Goal: Transaction & Acquisition: Purchase product/service

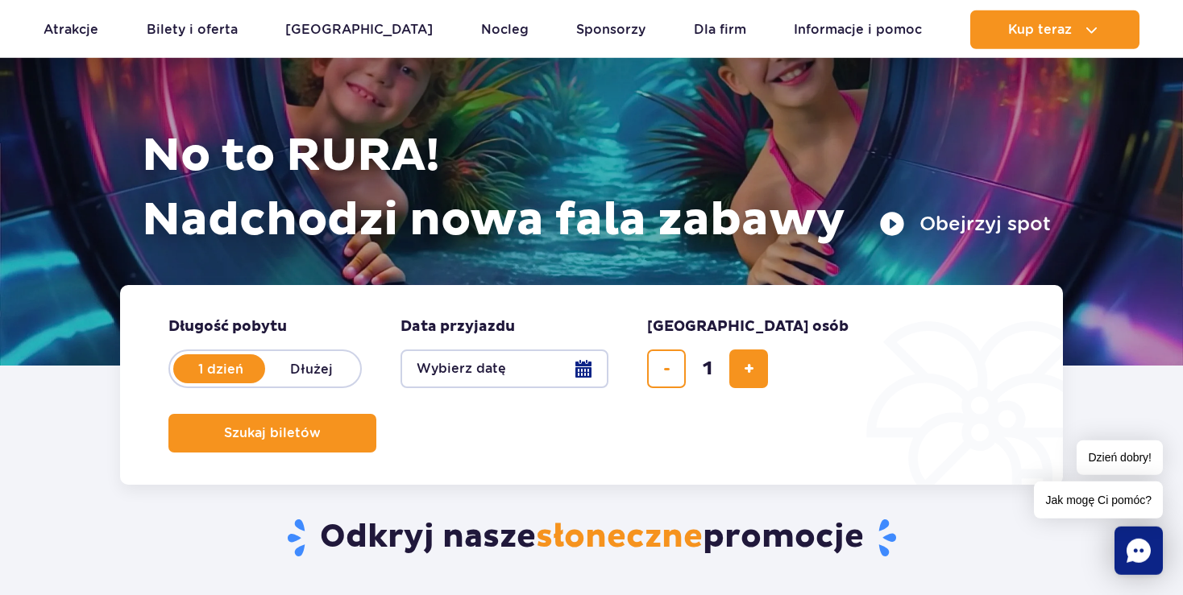
scroll to position [170, 0]
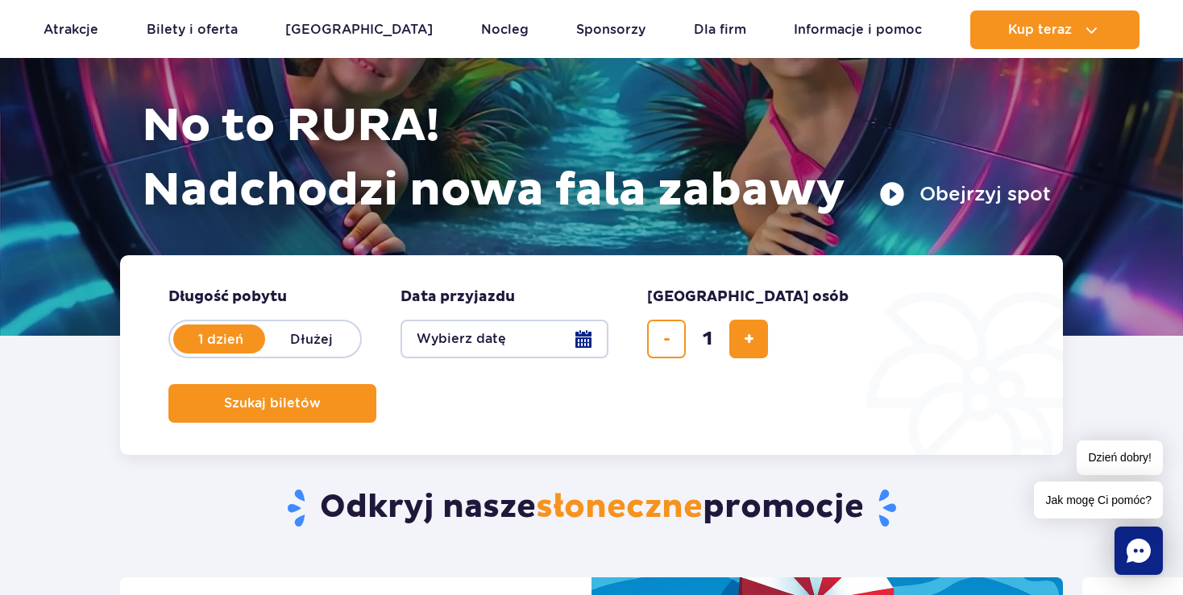
click at [582, 344] on button "Wybierz datę" at bounding box center [504, 339] width 208 height 39
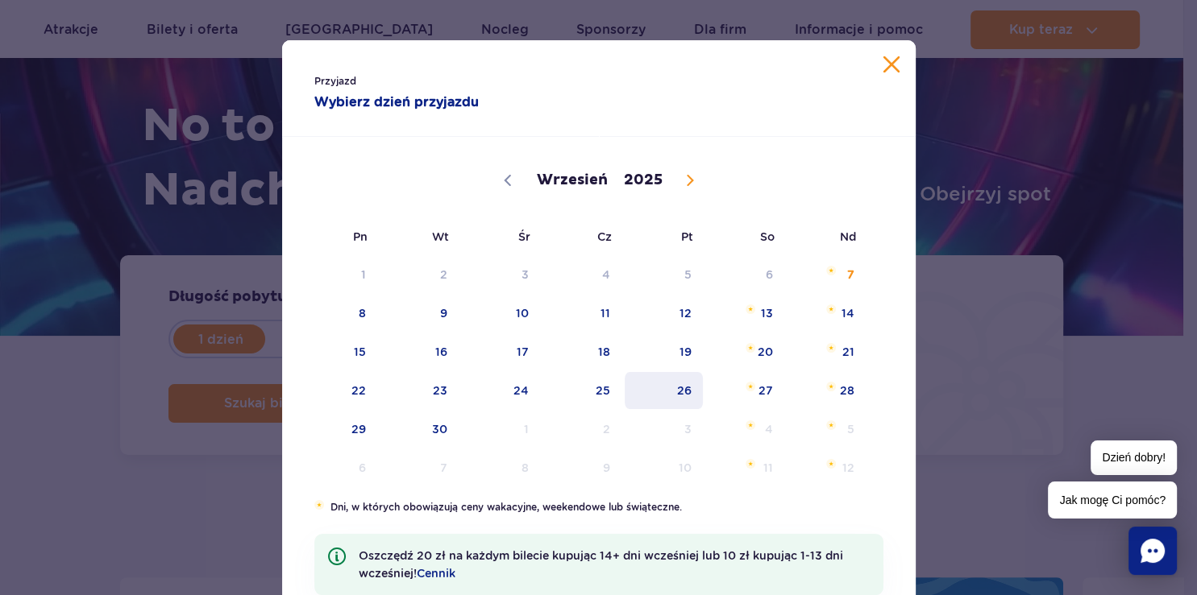
click at [679, 398] on span "26" at bounding box center [663, 390] width 81 height 37
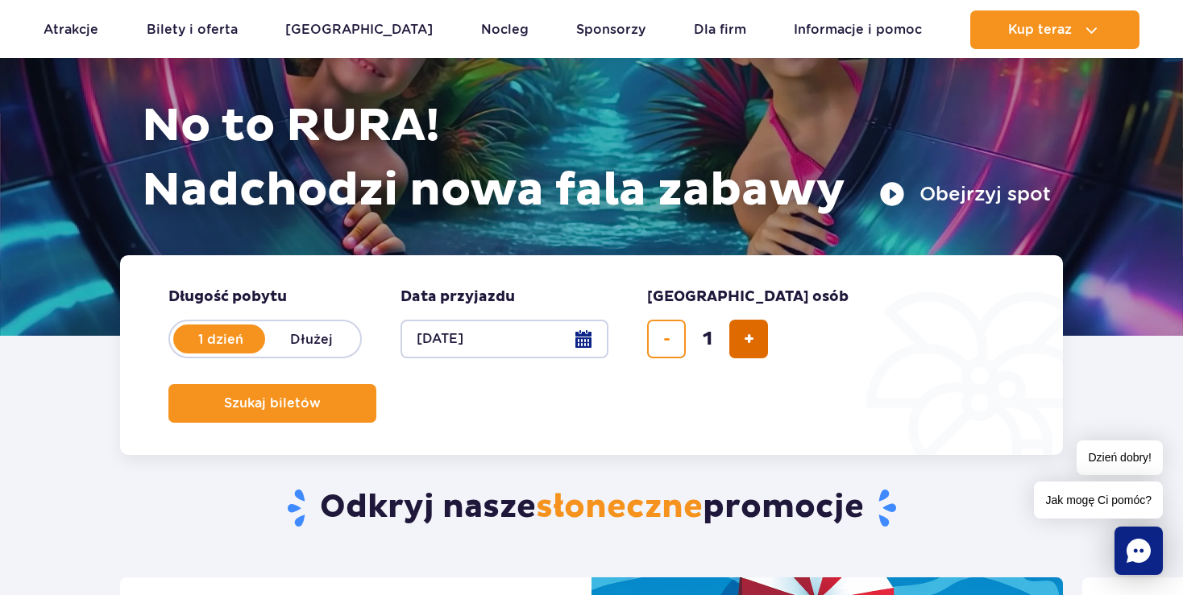
click at [742, 346] on button "dodaj bilet" at bounding box center [748, 339] width 39 height 39
type input "2"
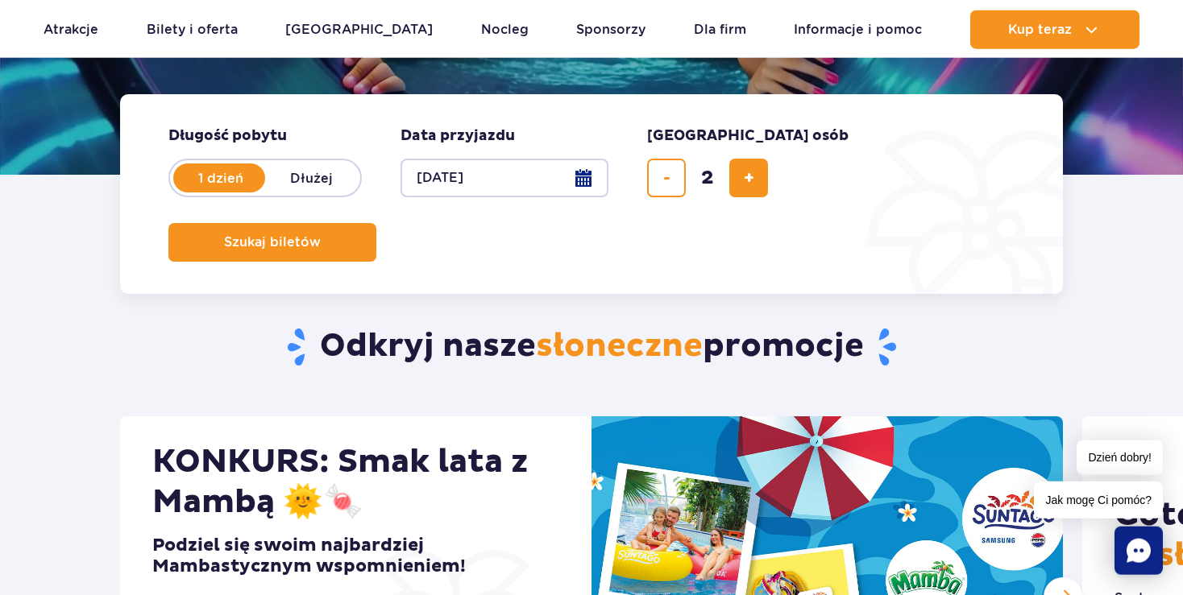
scroll to position [340, 0]
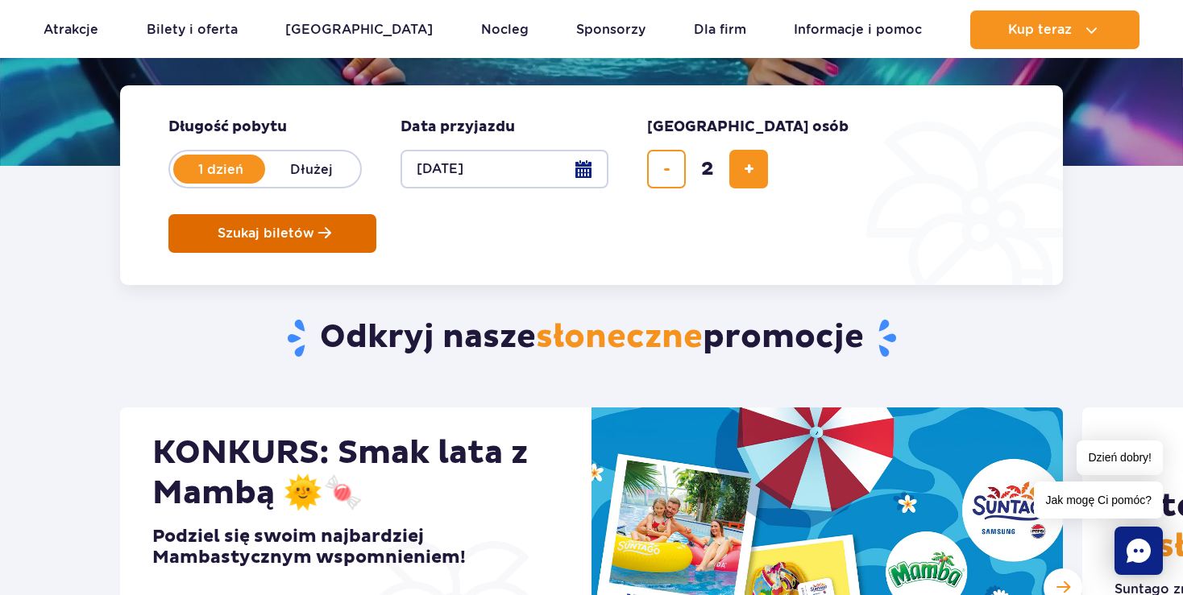
click at [314, 226] on span "Szukaj biletów" at bounding box center [266, 233] width 97 height 15
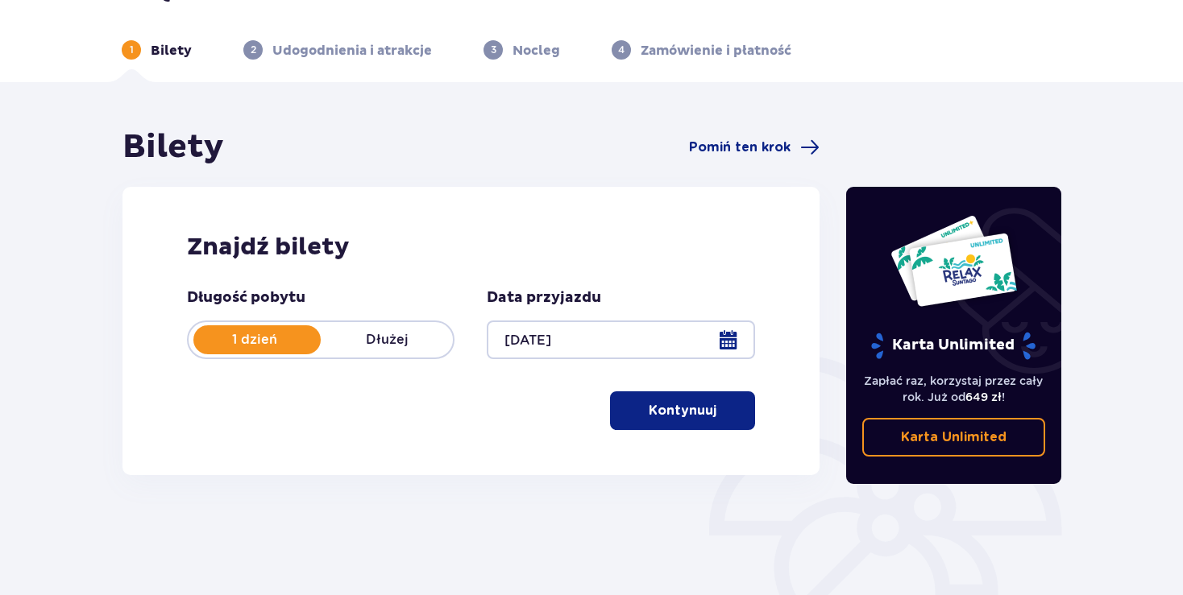
scroll to position [85, 0]
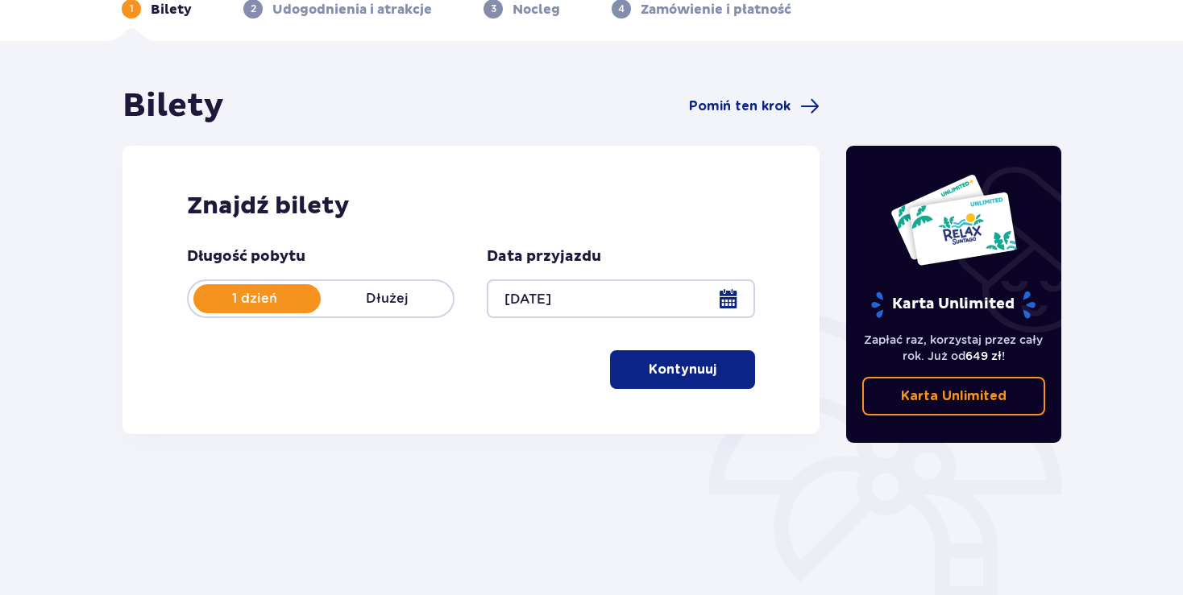
click at [695, 371] on p "Kontynuuj" at bounding box center [683, 370] width 68 height 18
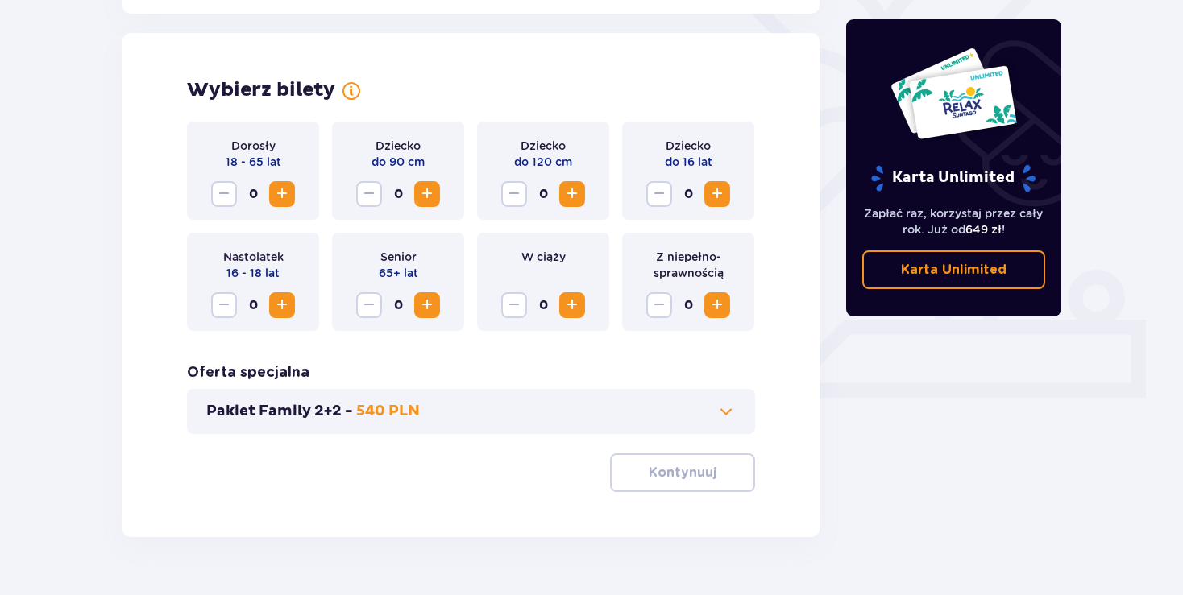
scroll to position [448, 0]
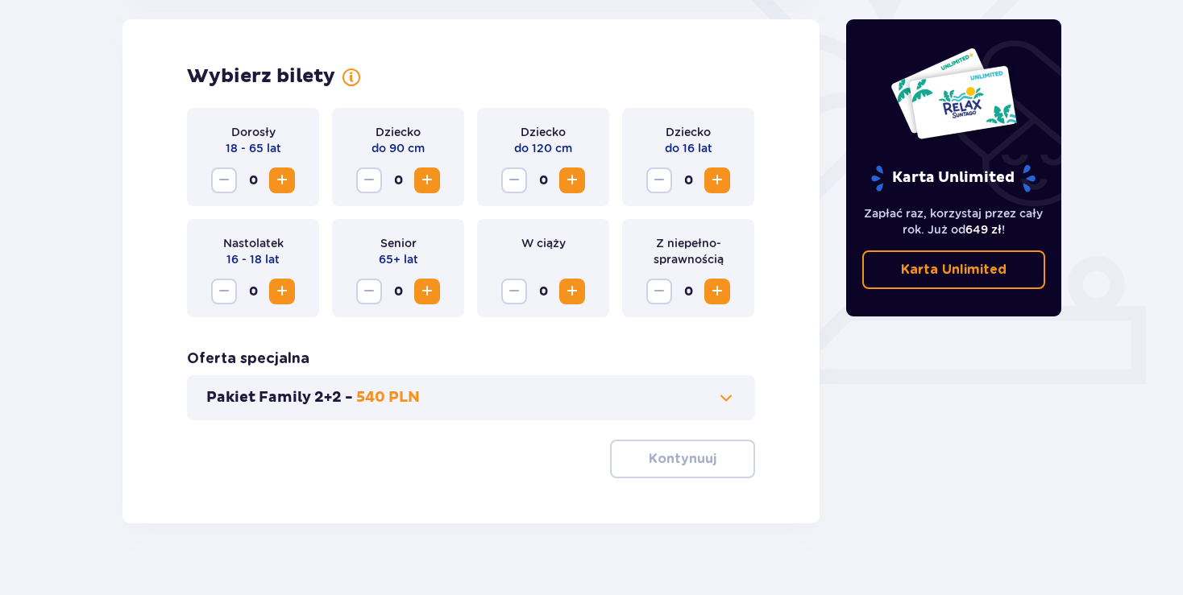
click at [282, 182] on span "Increase" at bounding box center [281, 180] width 19 height 19
click at [425, 186] on span "Increase" at bounding box center [426, 180] width 19 height 19
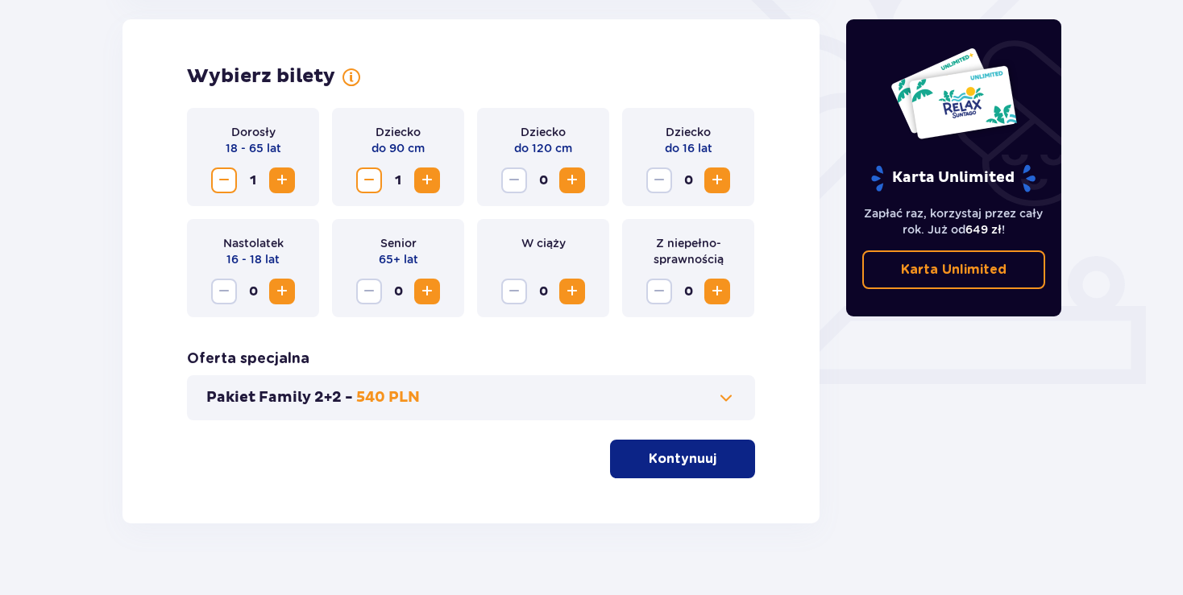
click at [569, 178] on span "Increase" at bounding box center [571, 180] width 19 height 19
click at [285, 180] on span "Increase" at bounding box center [281, 180] width 19 height 19
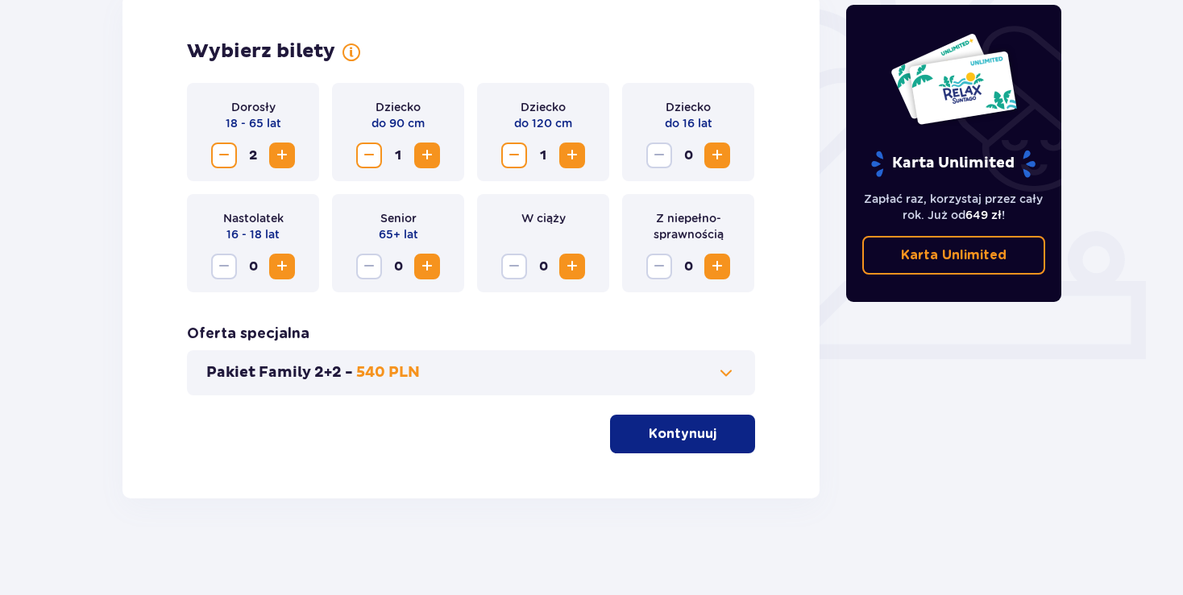
click at [665, 433] on p "Kontynuuj" at bounding box center [683, 434] width 68 height 18
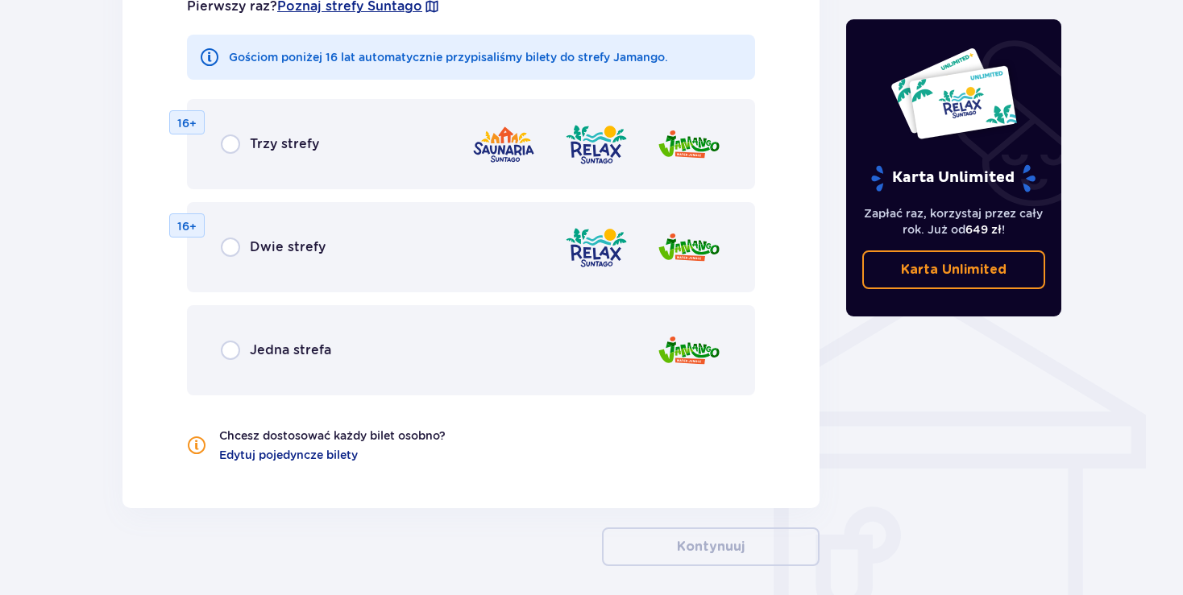
scroll to position [1064, 0]
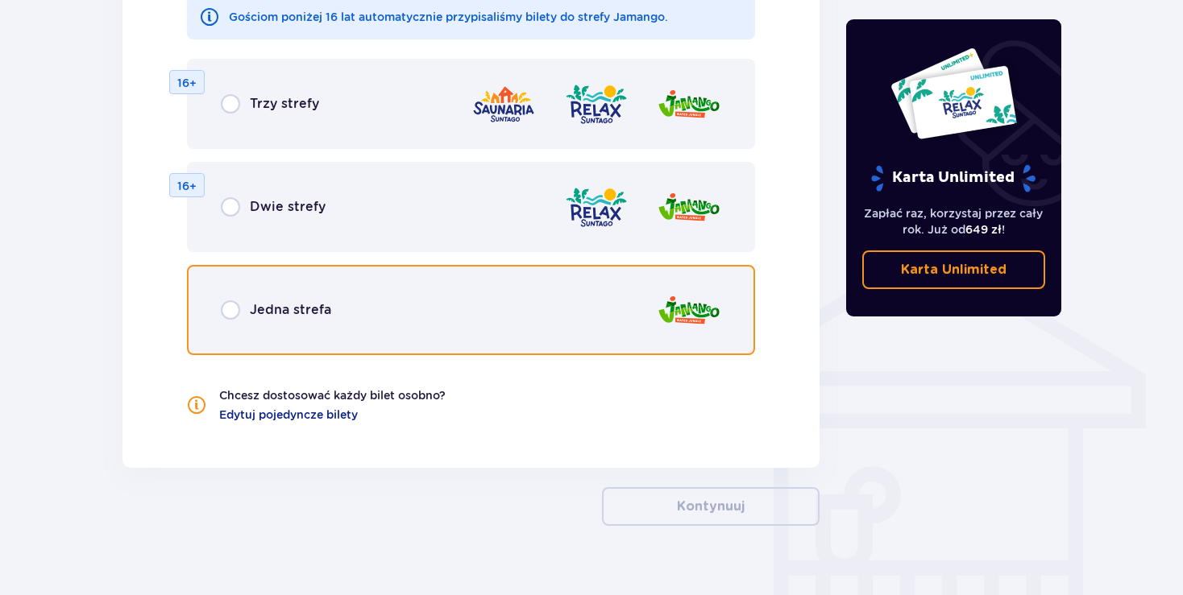
click at [237, 311] on input "radio" at bounding box center [230, 310] width 19 height 19
radio input "true"
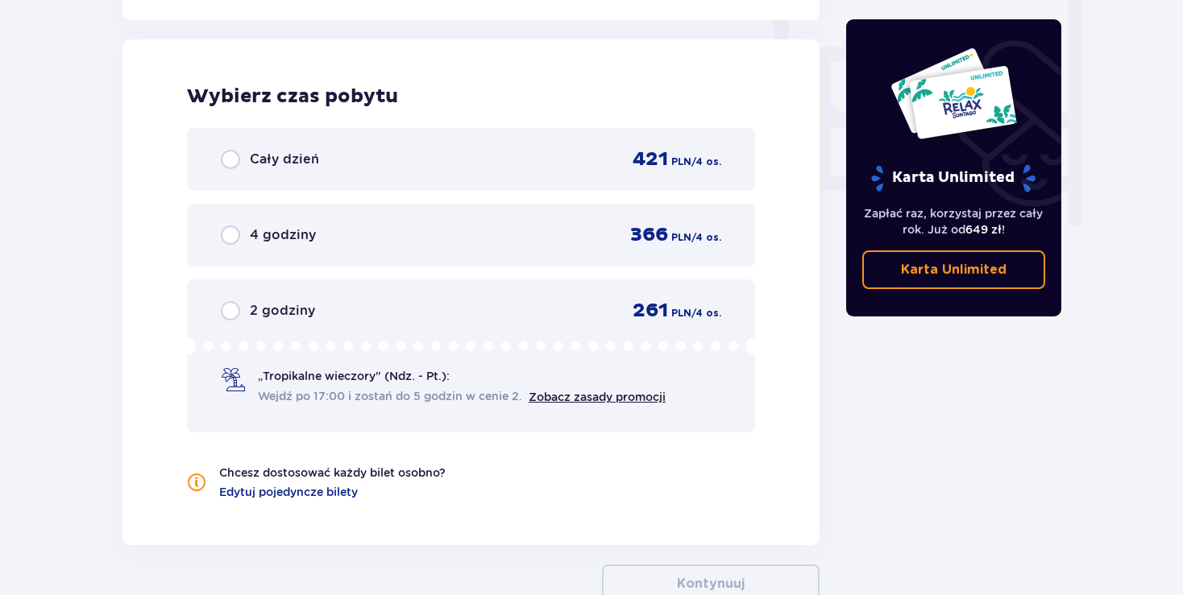
scroll to position [1513, 0]
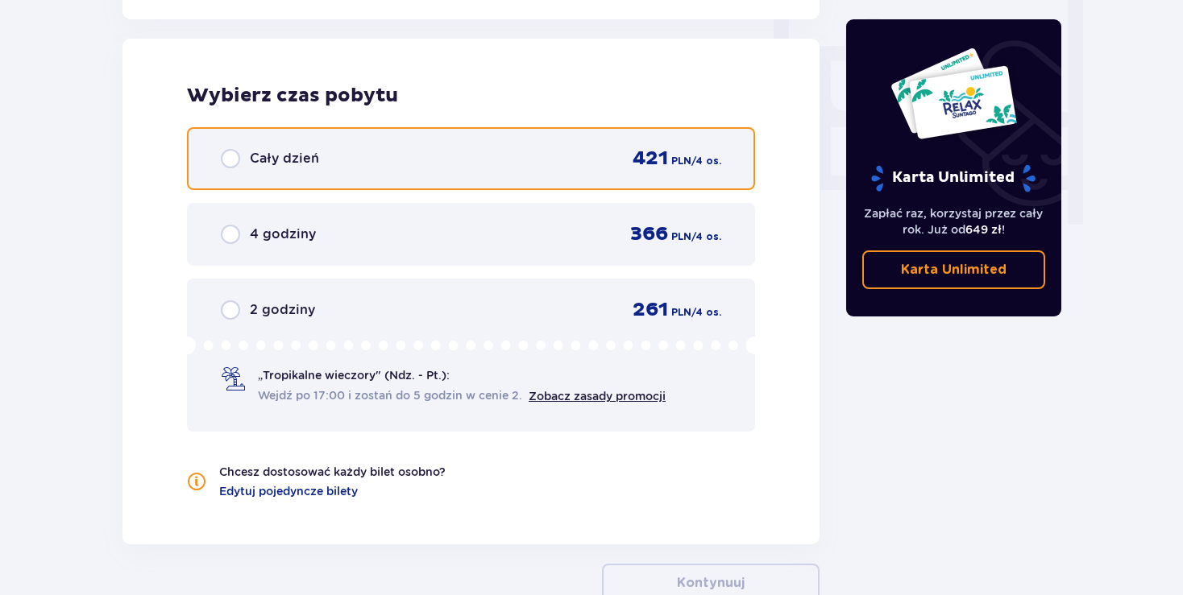
drag, startPoint x: 231, startPoint y: 158, endPoint x: 242, endPoint y: 189, distance: 32.4
click at [231, 163] on input "radio" at bounding box center [230, 158] width 19 height 19
radio input "true"
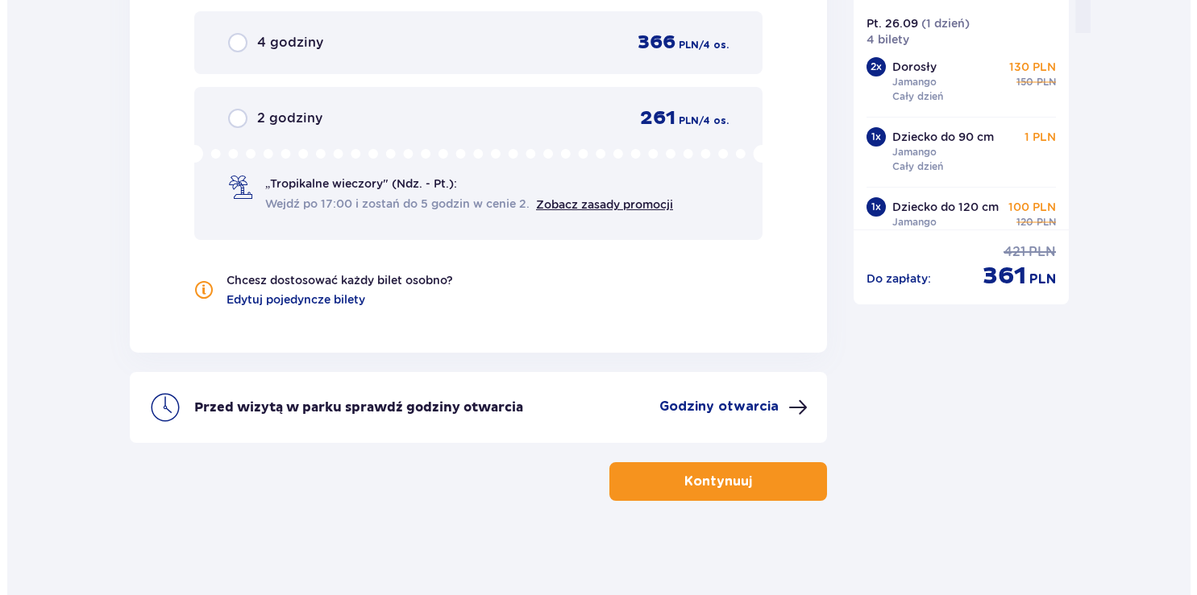
scroll to position [61, 0]
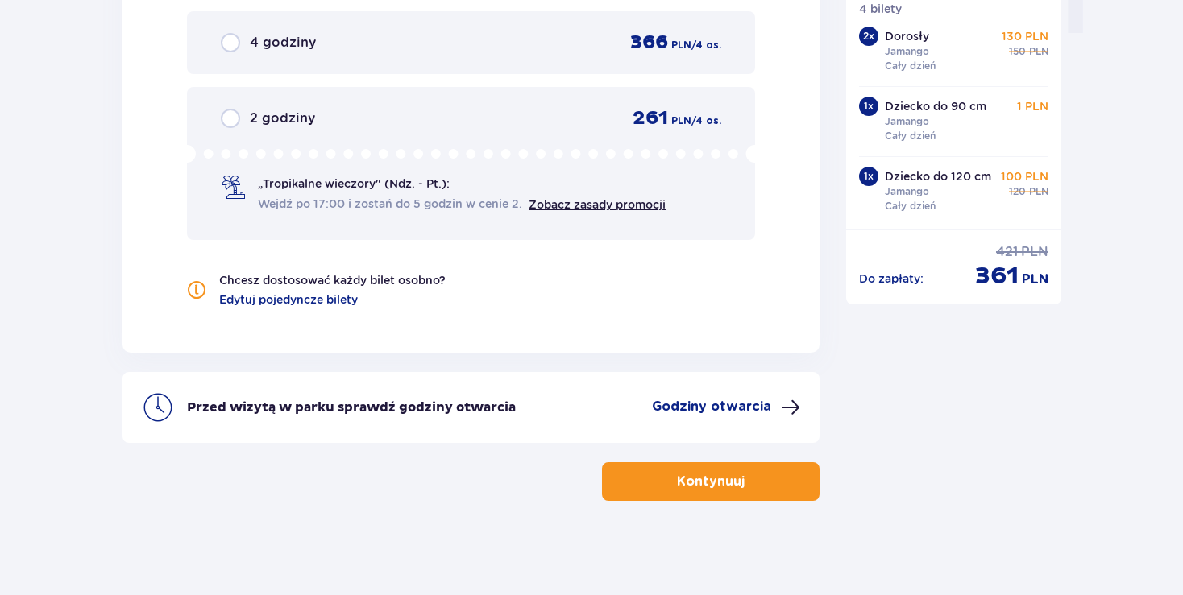
click at [773, 406] on button "Godziny otwarcia" at bounding box center [726, 407] width 148 height 19
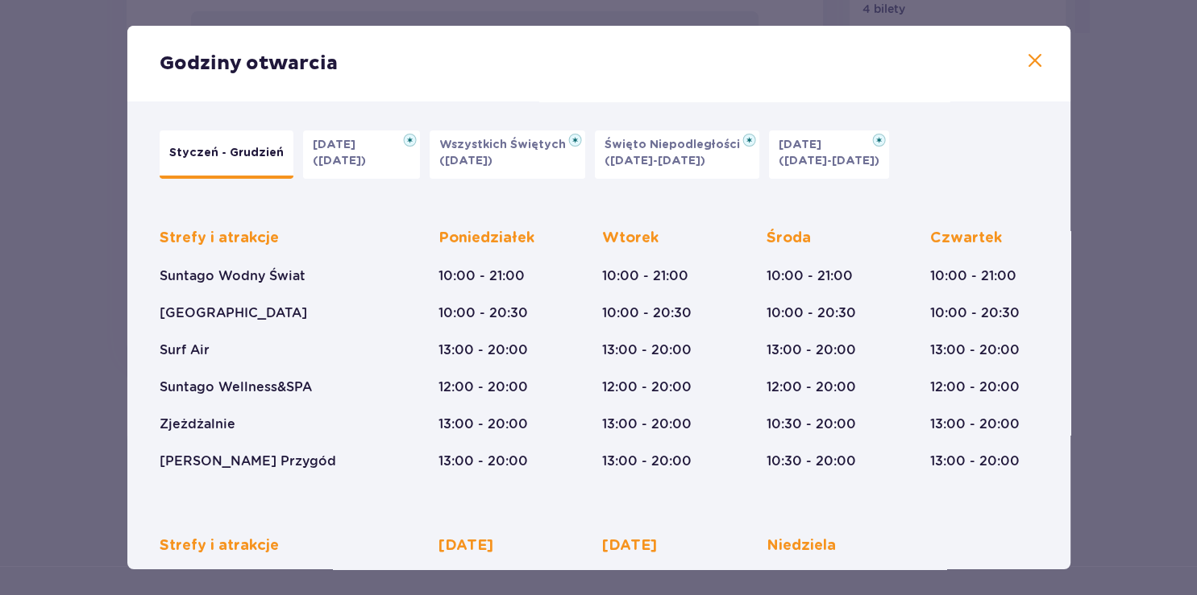
click at [1025, 63] on span at bounding box center [1034, 61] width 19 height 19
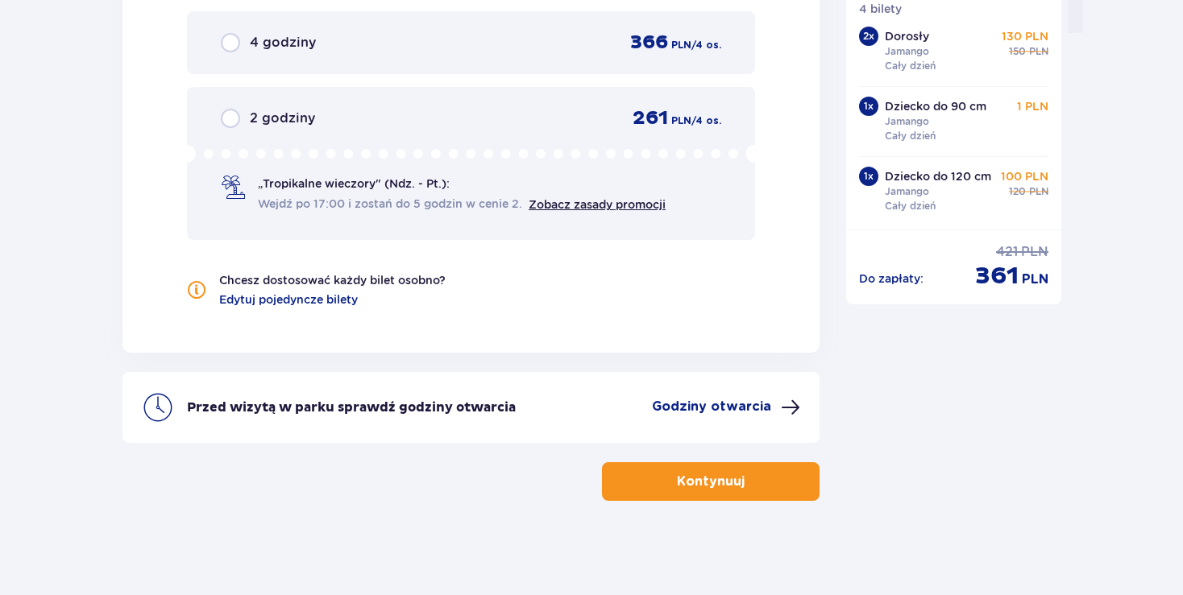
drag, startPoint x: 728, startPoint y: 475, endPoint x: 947, endPoint y: 11, distance: 512.5
click at [728, 473] on p "Kontynuuj" at bounding box center [711, 482] width 68 height 18
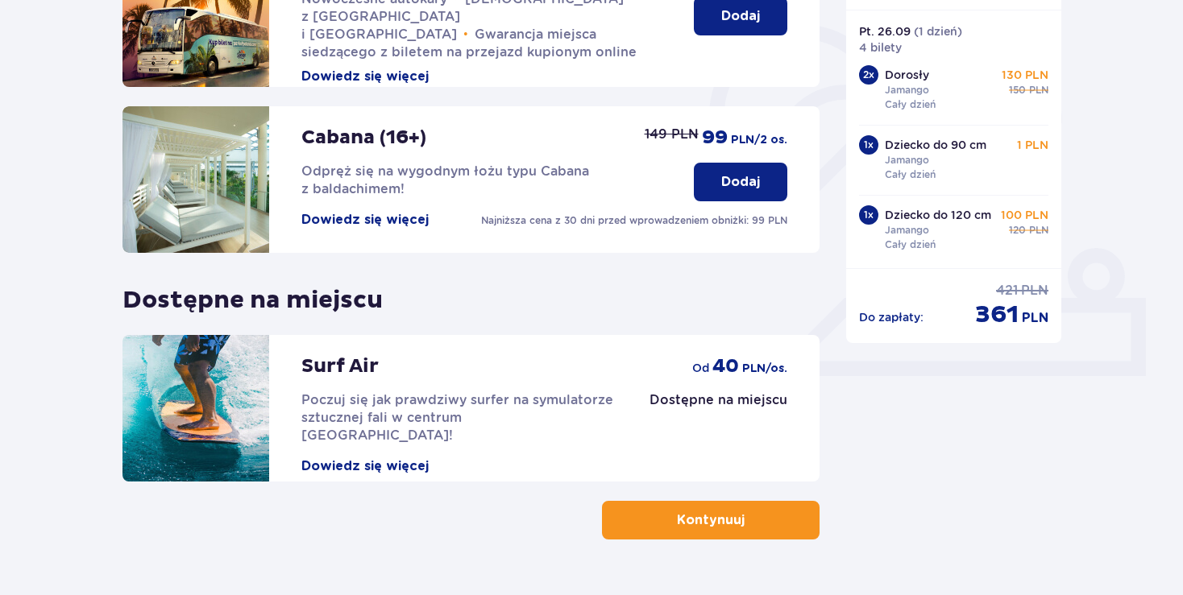
scroll to position [496, 0]
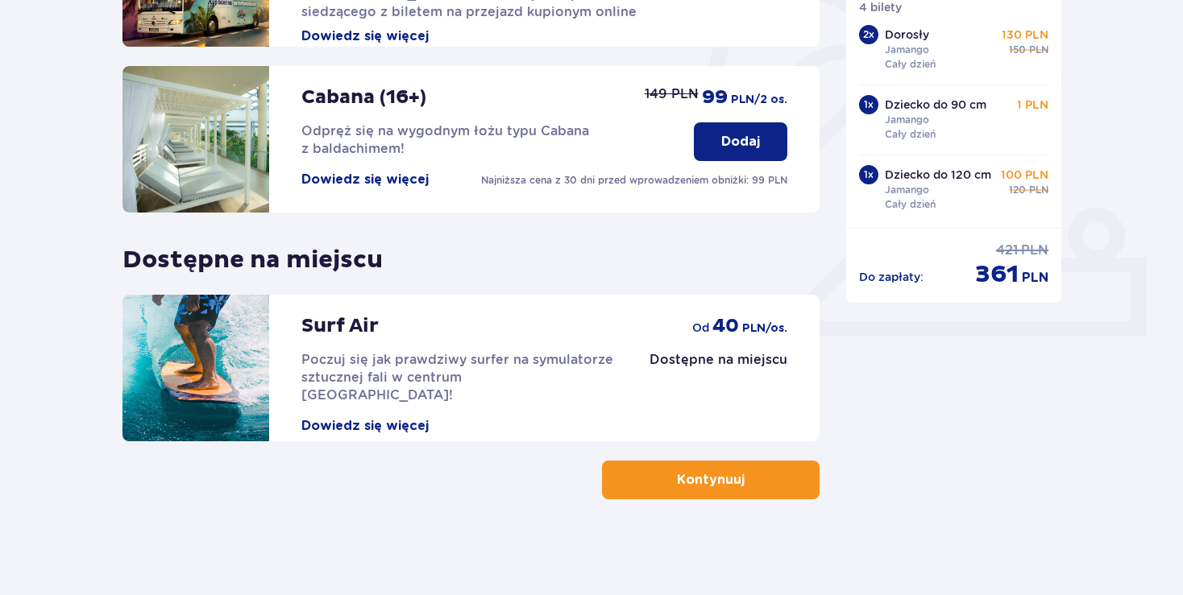
click at [765, 482] on button "Kontynuuj" at bounding box center [711, 480] width 218 height 39
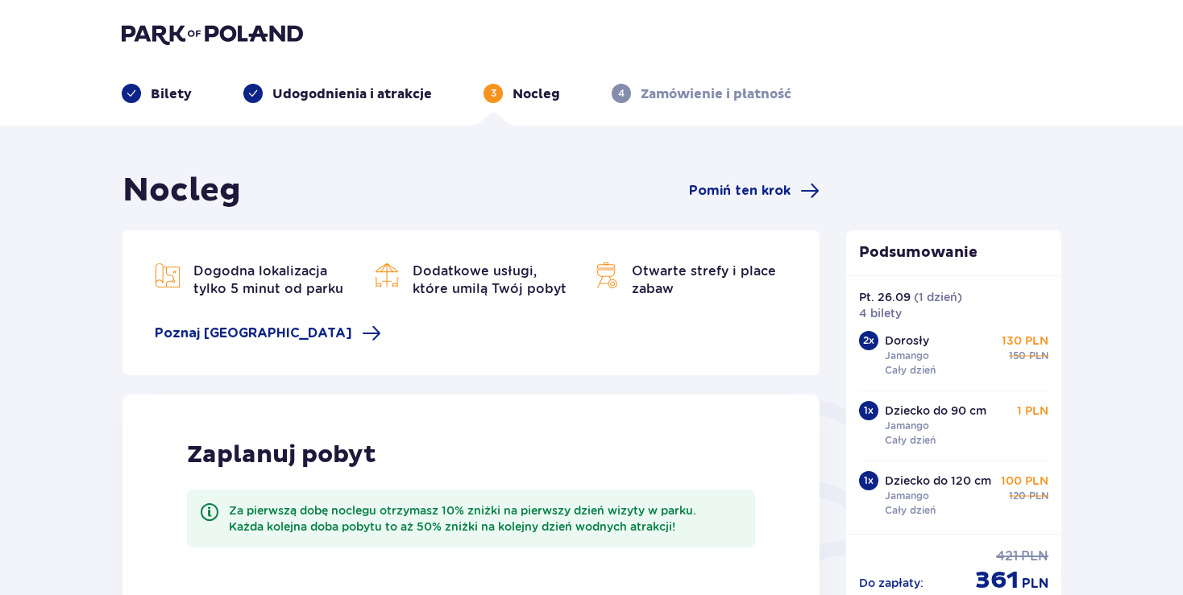
click at [177, 95] on p "Bilety" at bounding box center [171, 94] width 41 height 18
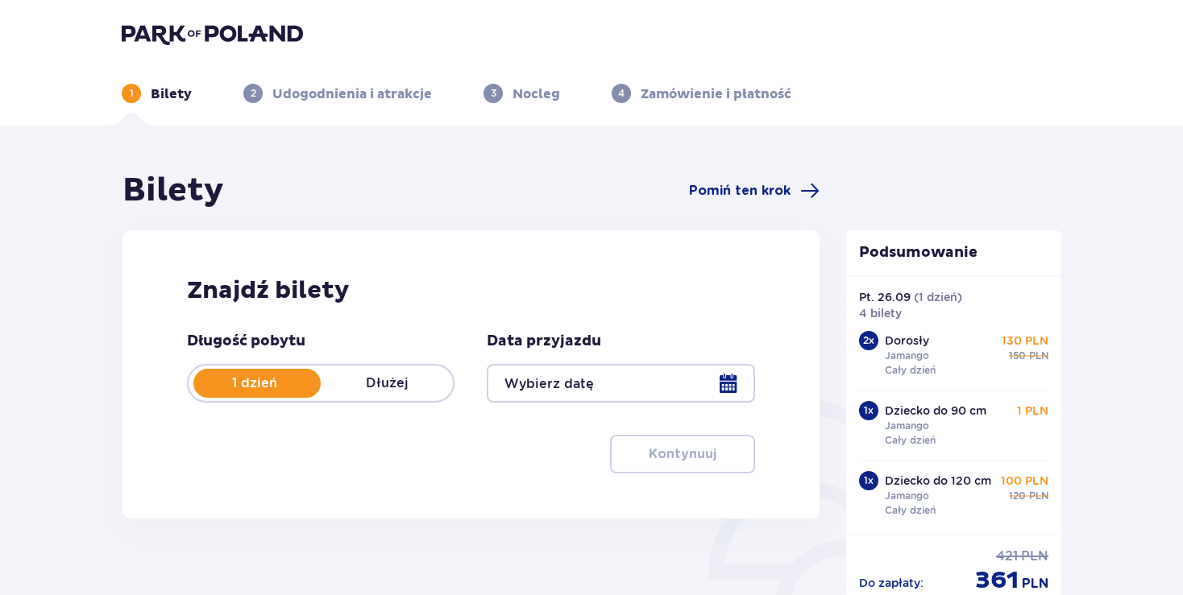
type input "26.09.25"
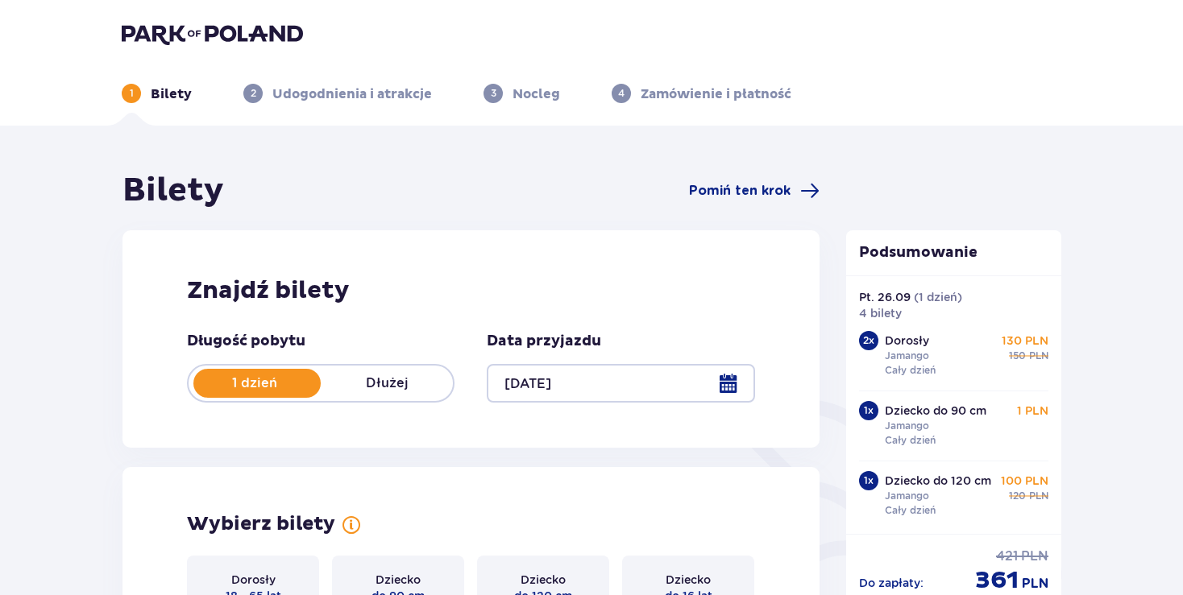
click at [188, 29] on img at bounding box center [212, 34] width 181 height 23
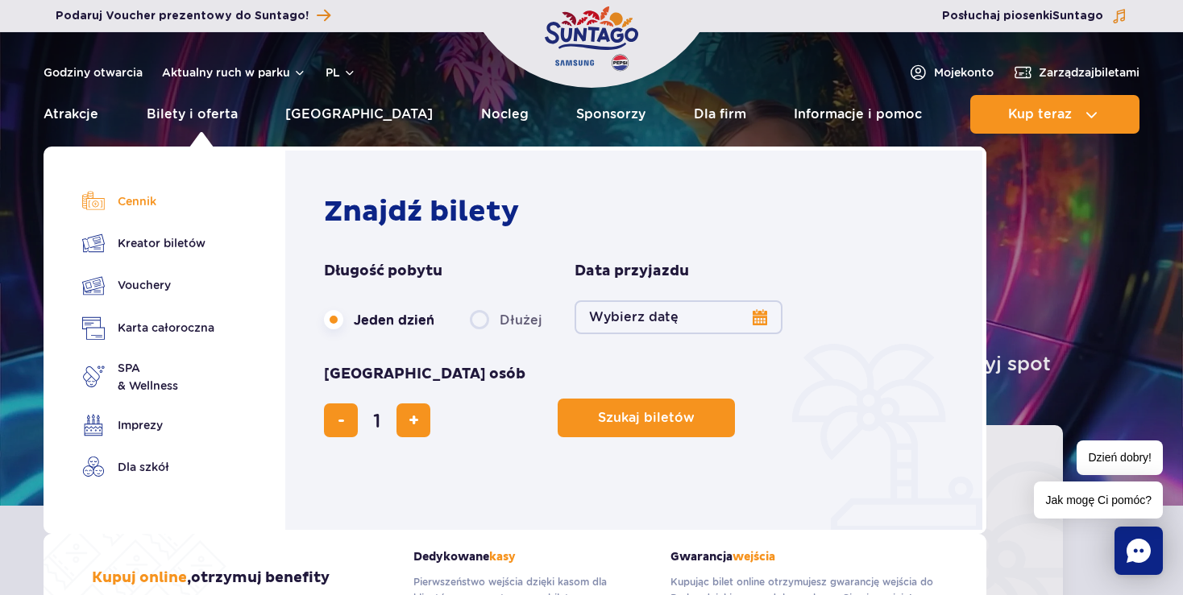
click at [133, 198] on link "Cennik" at bounding box center [148, 201] width 132 height 23
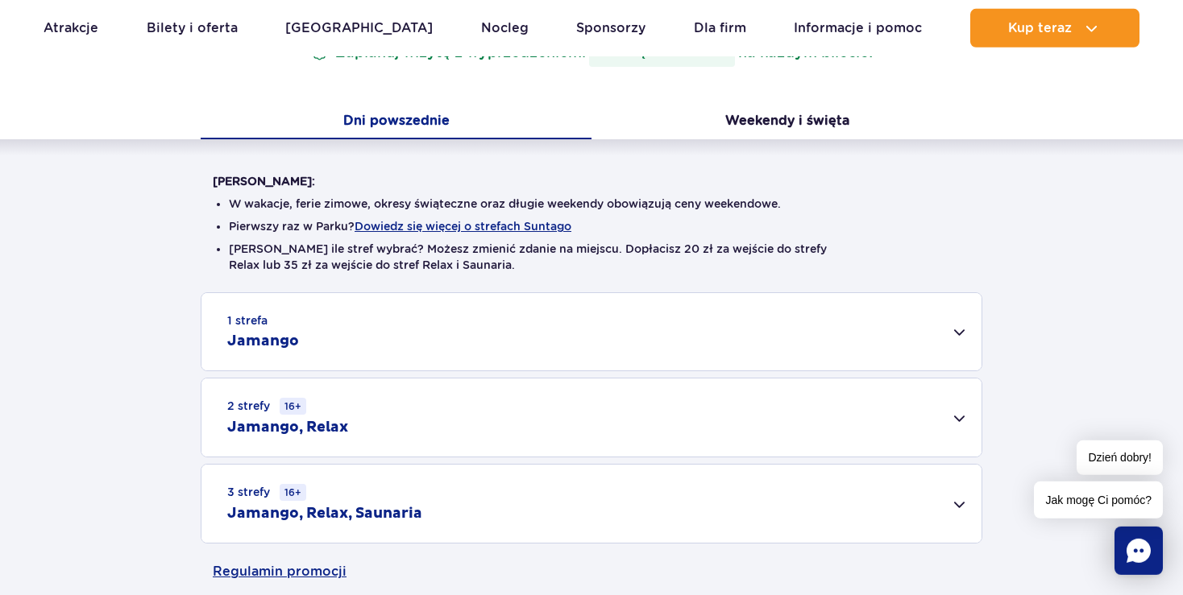
scroll to position [340, 0]
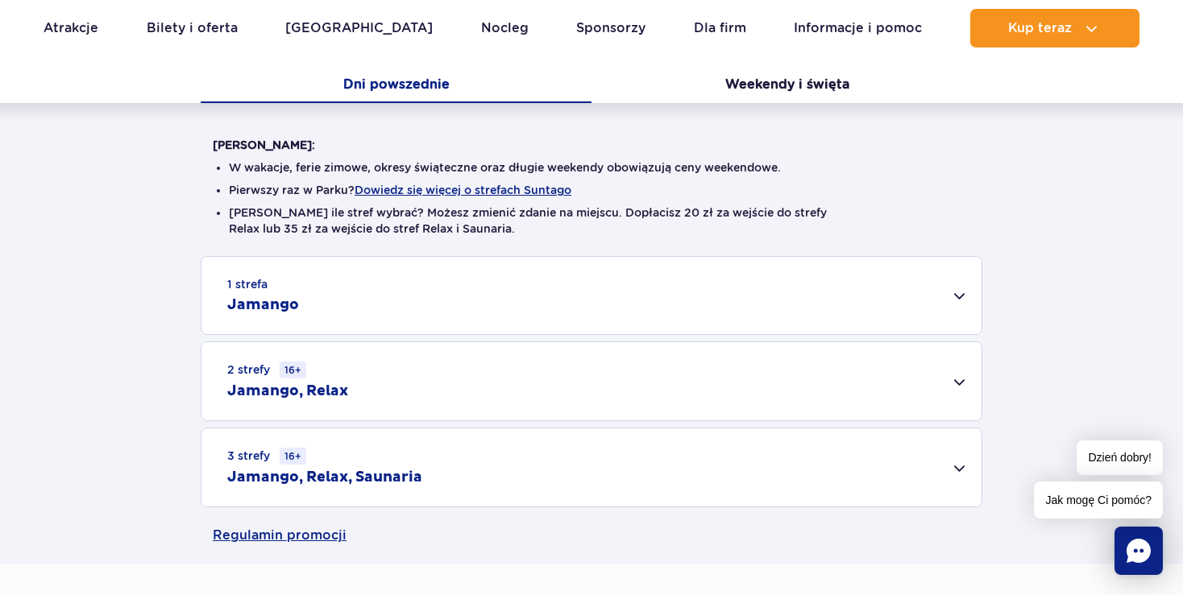
click at [507, 292] on div "1 strefa Jamango" at bounding box center [591, 295] width 780 height 77
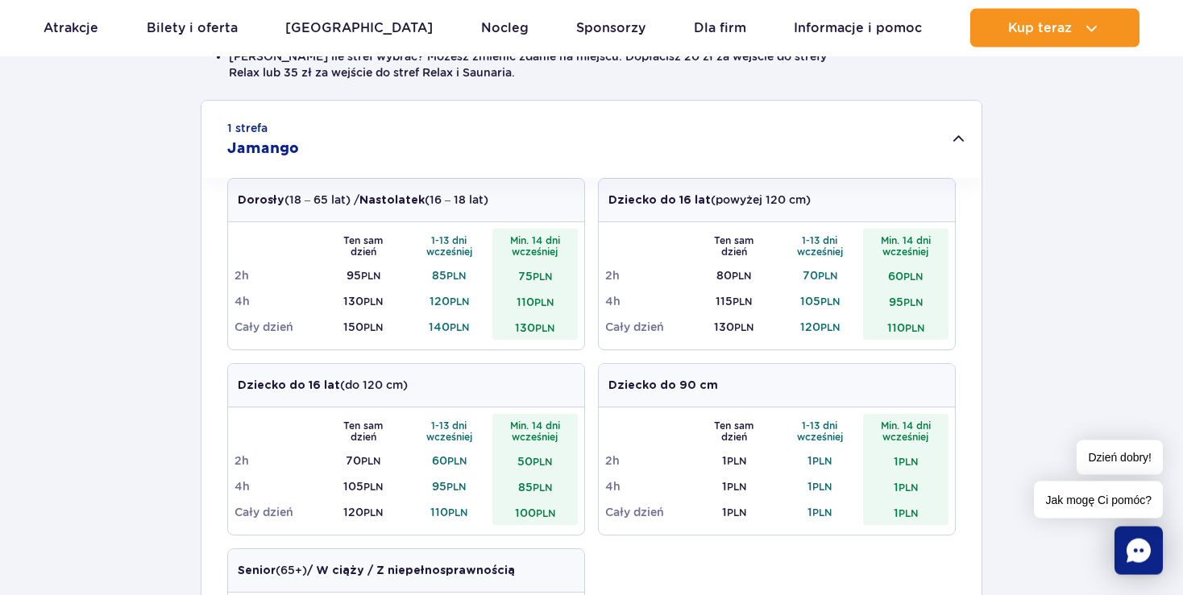
scroll to position [510, 0]
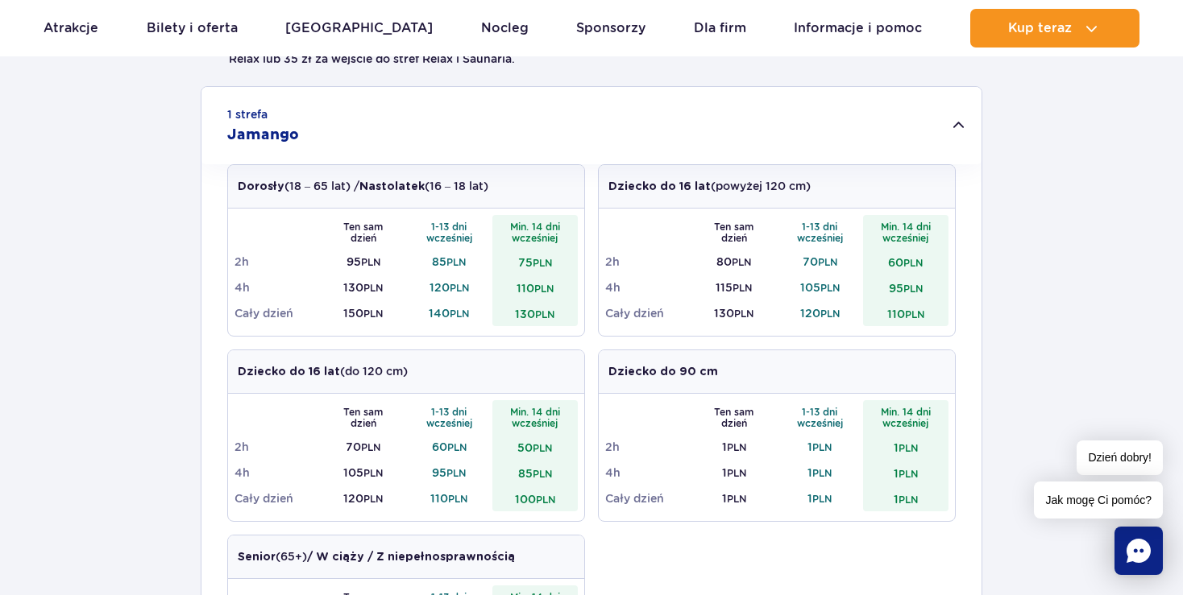
click at [60, 172] on div "1 strefa Jamango Dorosły (18 – 65 lat) / Nastolatek (16 – 18 lat) Ten sam dzień…" at bounding box center [591, 505] width 1183 height 839
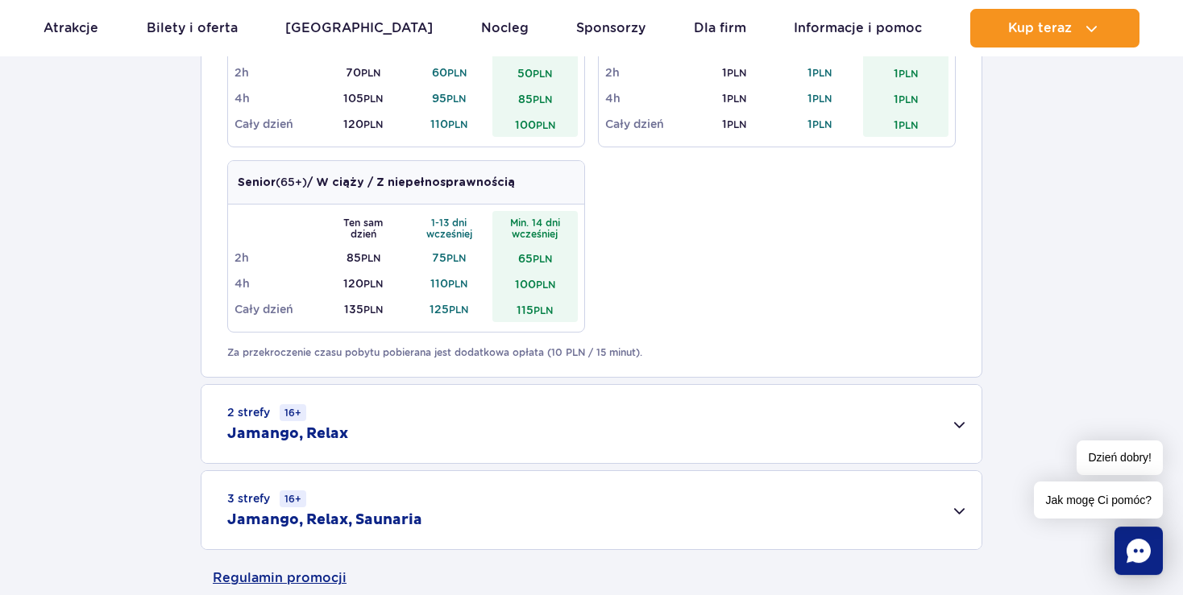
scroll to position [1021, 0]
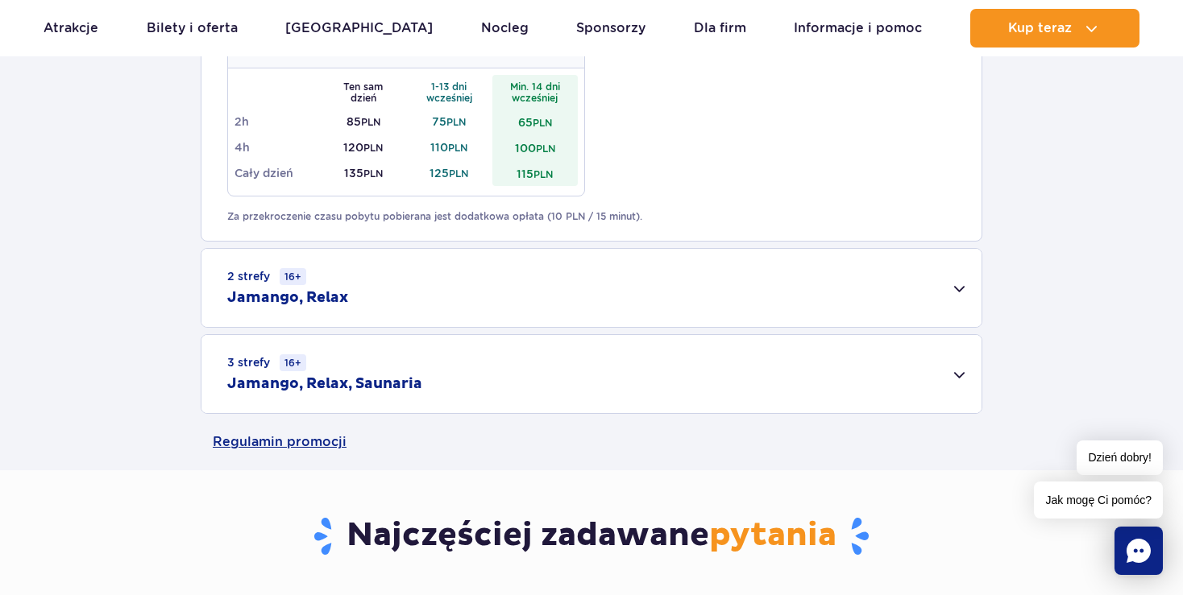
click at [386, 296] on div "2 strefy 16+ Jamango, Relax" at bounding box center [591, 288] width 780 height 78
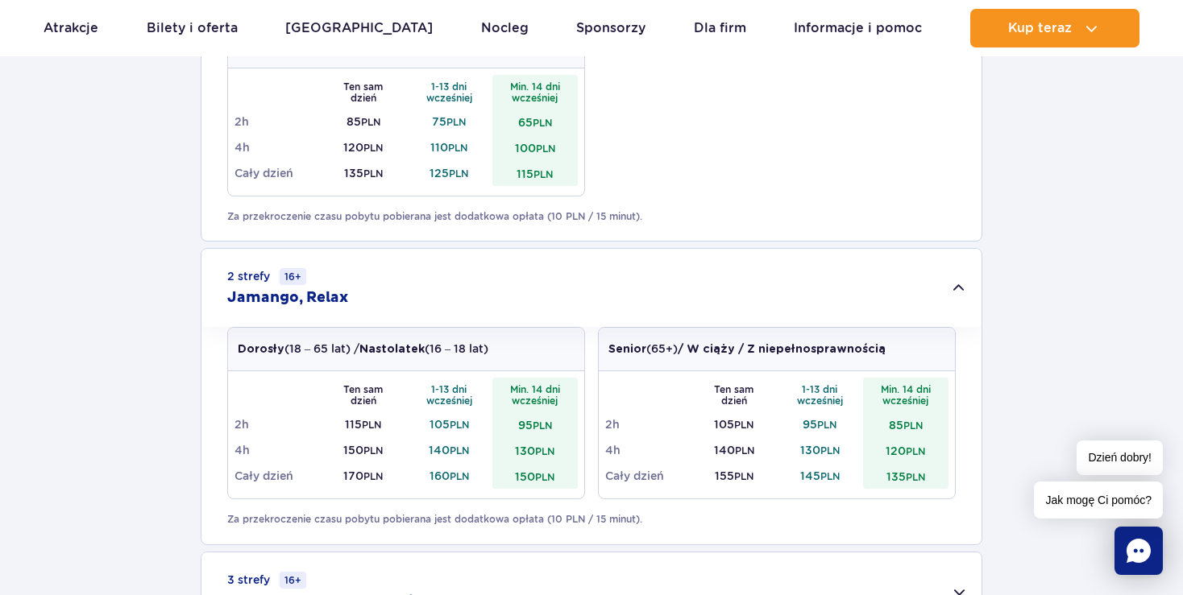
click at [961, 285] on div "2 strefy 16+ Jamango, Relax" at bounding box center [591, 288] width 780 height 78
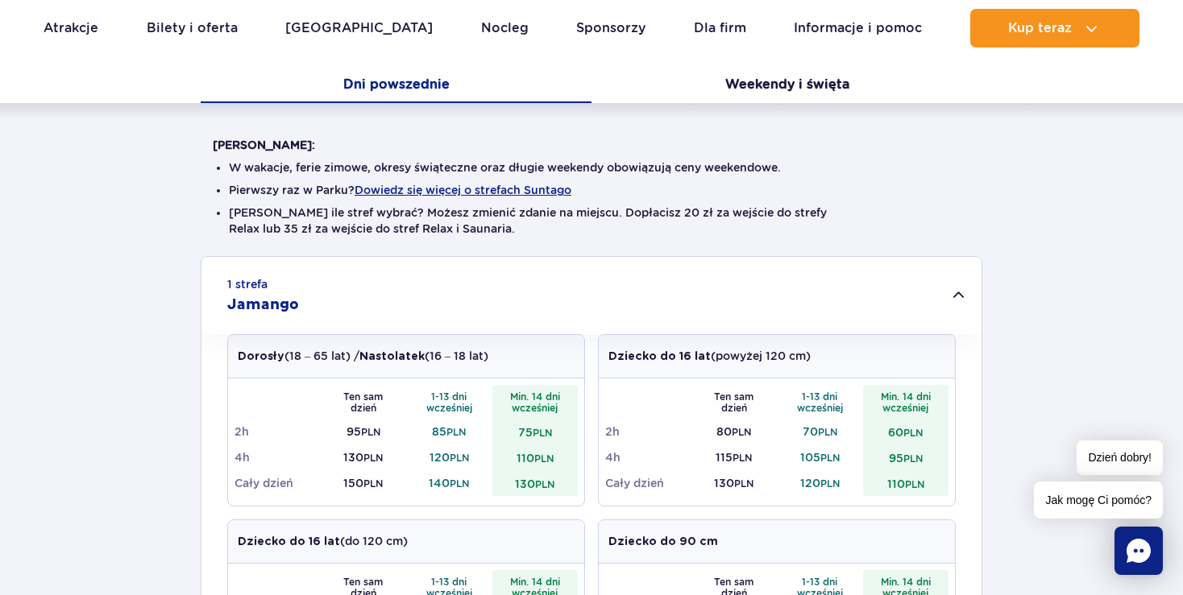
scroll to position [0, 0]
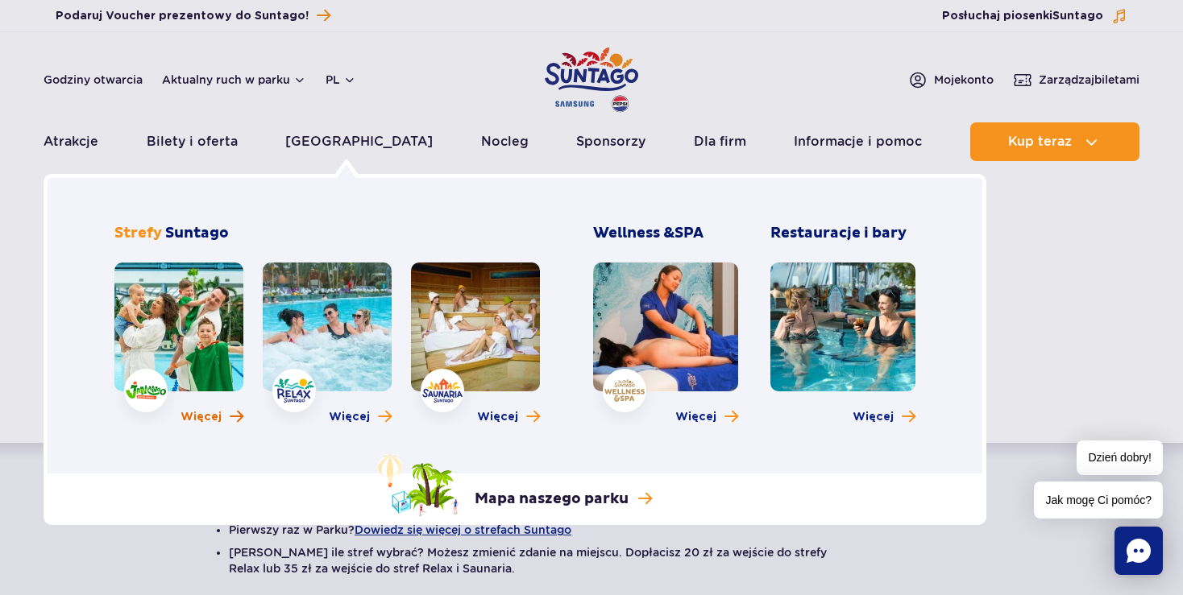
click at [219, 418] on span "Więcej" at bounding box center [200, 417] width 41 height 16
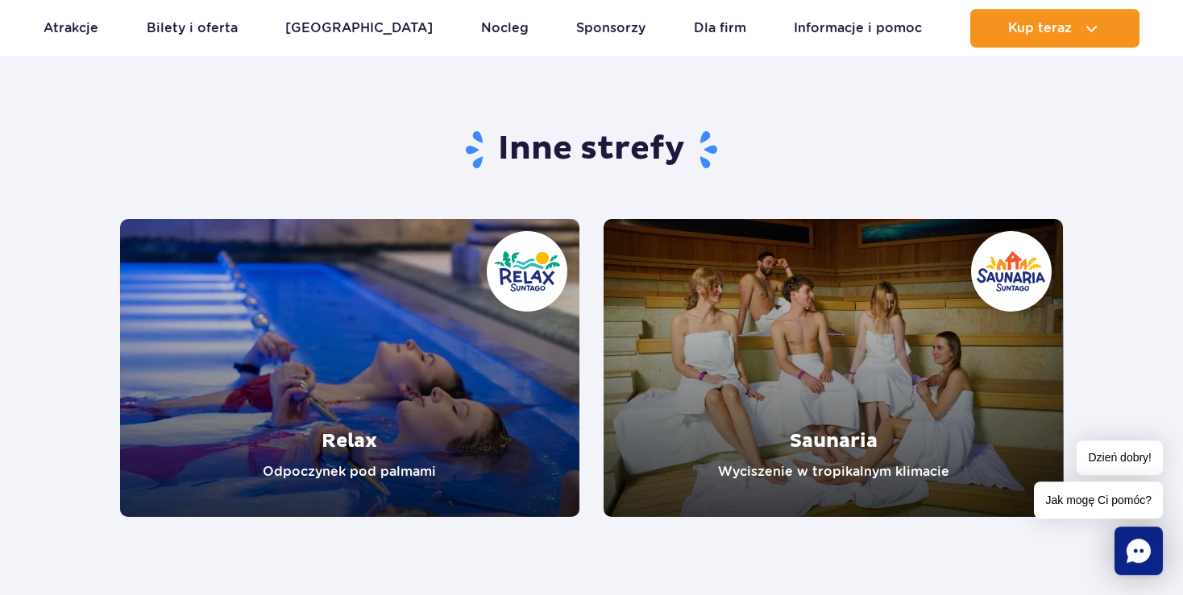
scroll to position [3233, 0]
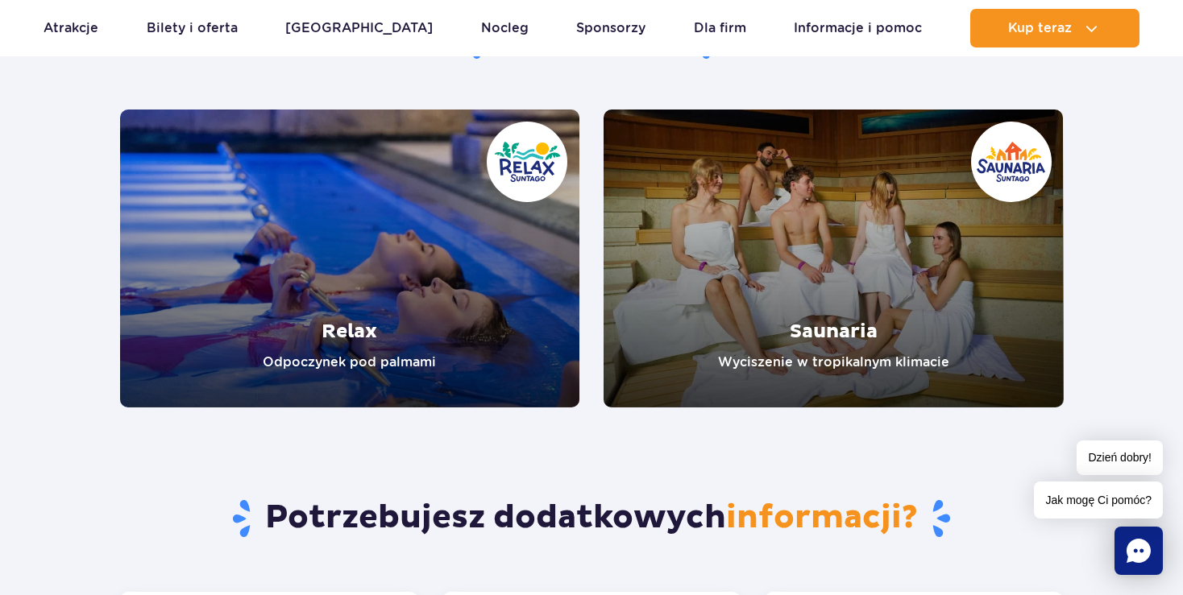
click at [417, 356] on link "Relax" at bounding box center [350, 259] width 460 height 298
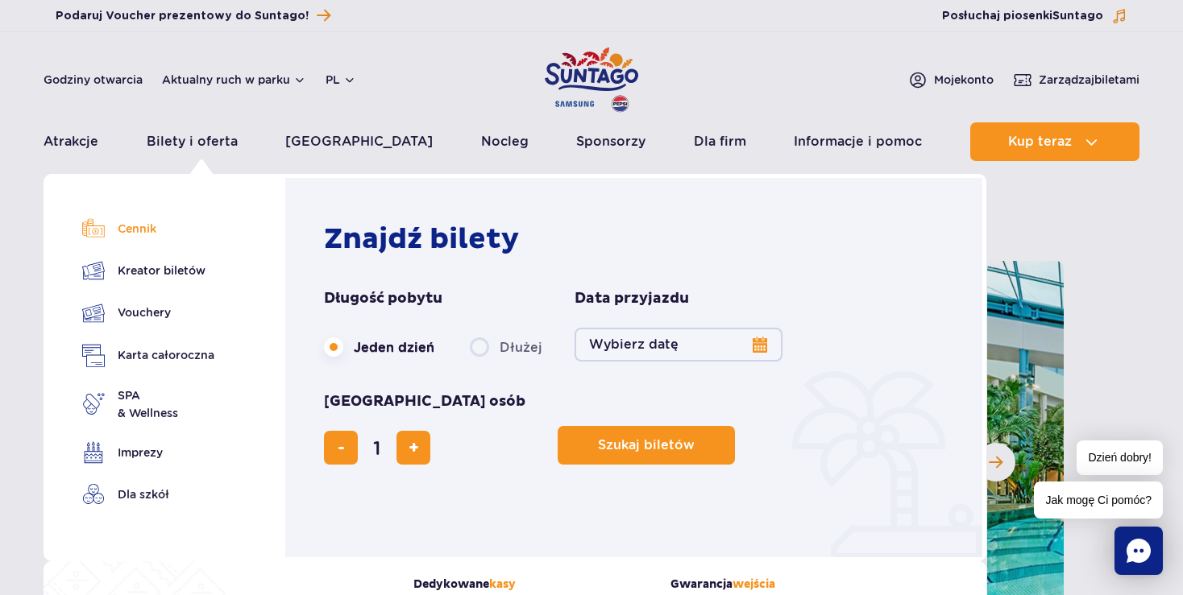
click at [142, 230] on link "Cennik" at bounding box center [148, 229] width 132 height 23
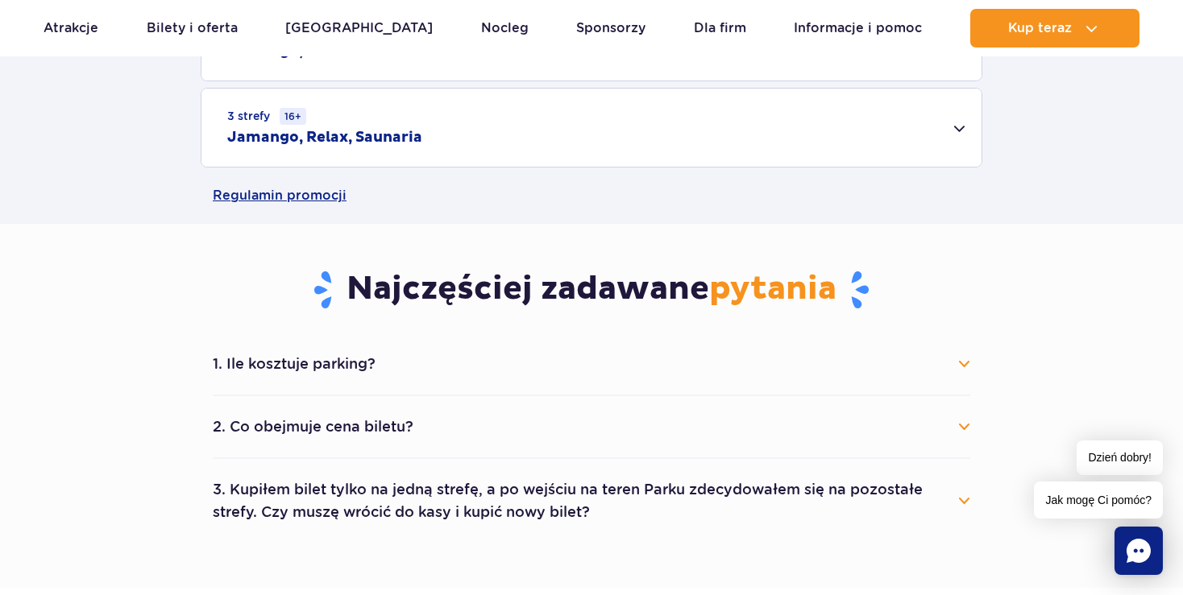
scroll to position [851, 0]
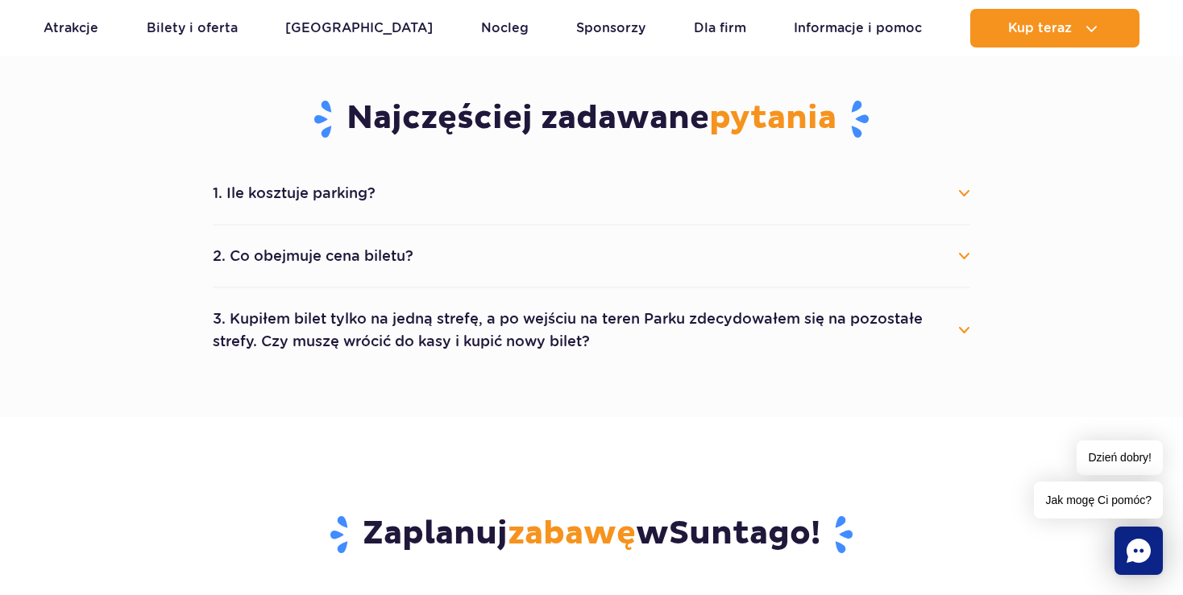
click at [327, 190] on button "1. Ile kosztuje parking?" at bounding box center [591, 193] width 757 height 35
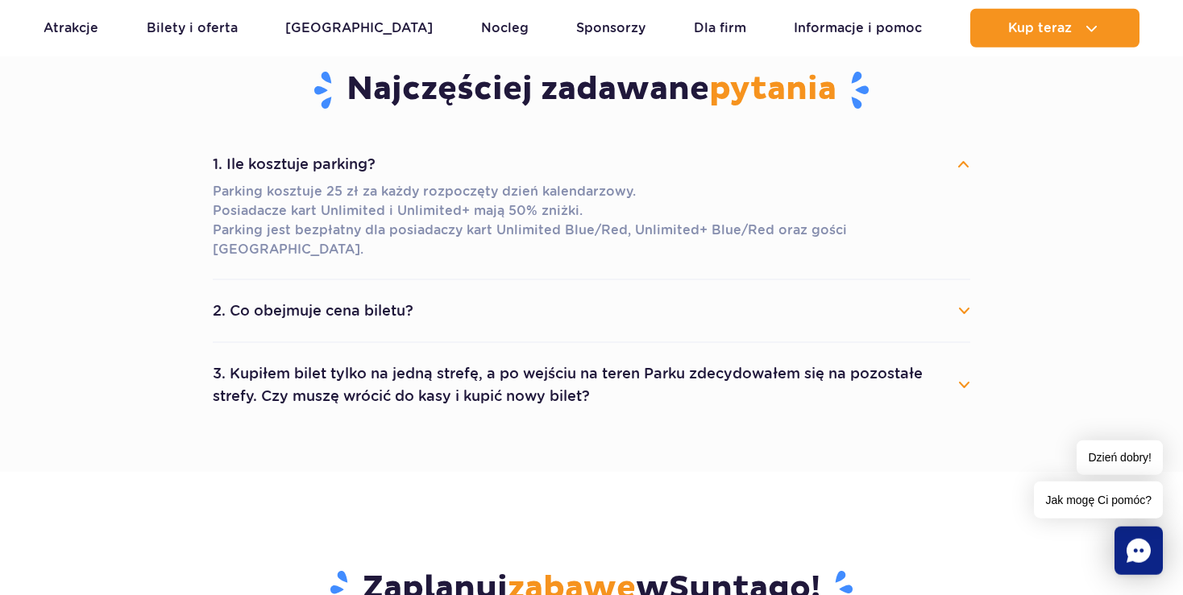
scroll to position [935, 0]
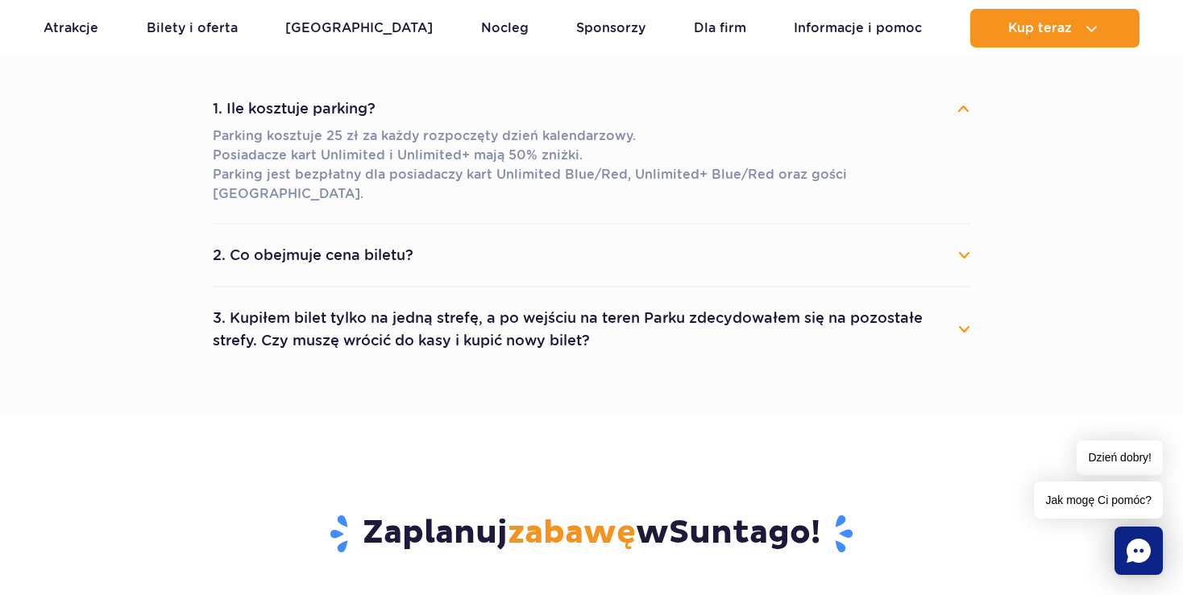
click at [317, 238] on button "2. Co obejmuje cena biletu?" at bounding box center [591, 255] width 757 height 35
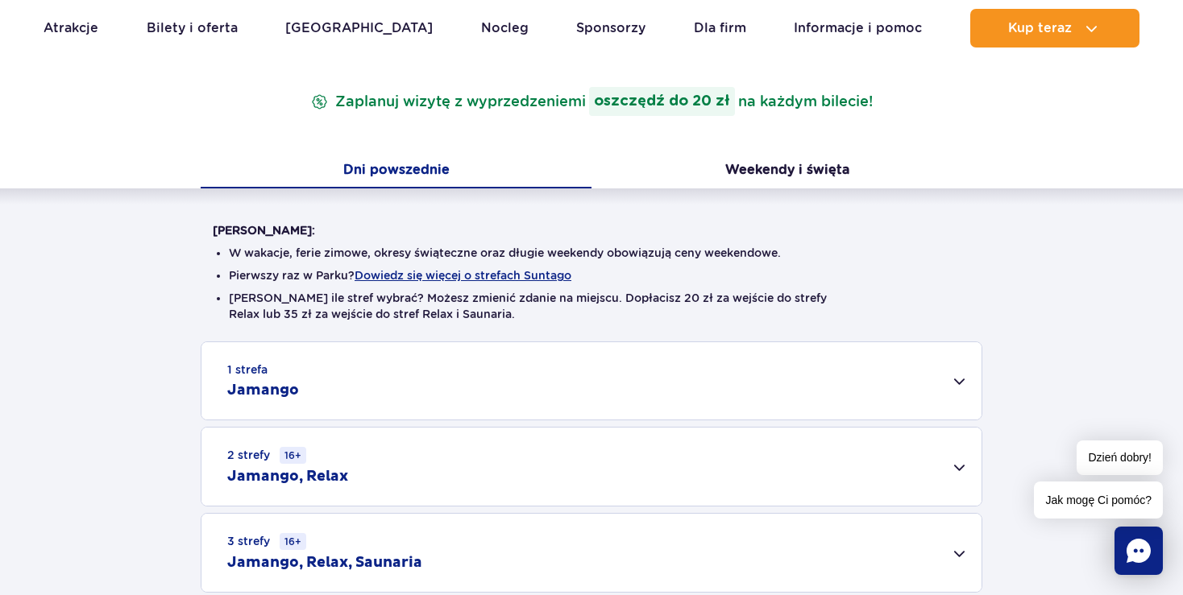
scroll to position [0, 0]
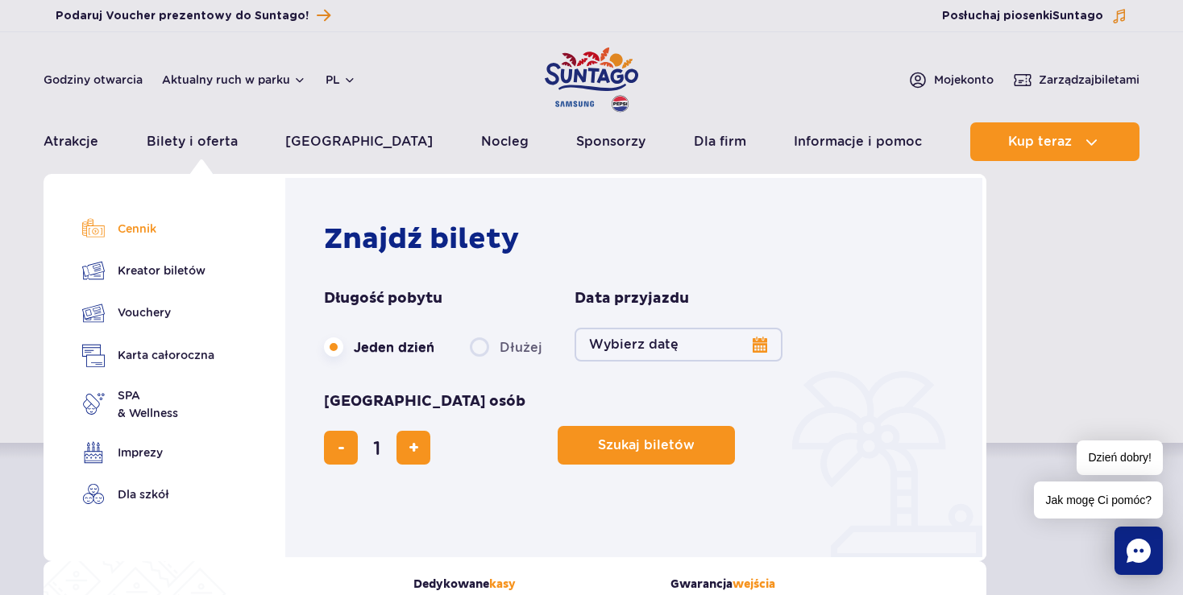
click at [133, 230] on link "Cennik" at bounding box center [148, 229] width 132 height 23
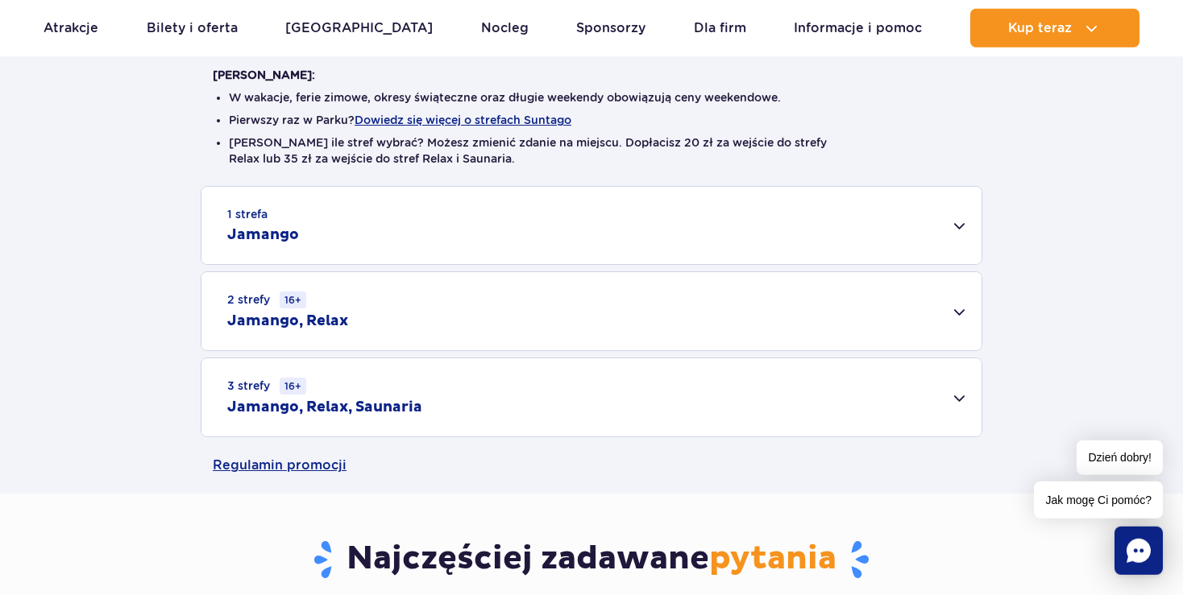
scroll to position [425, 0]
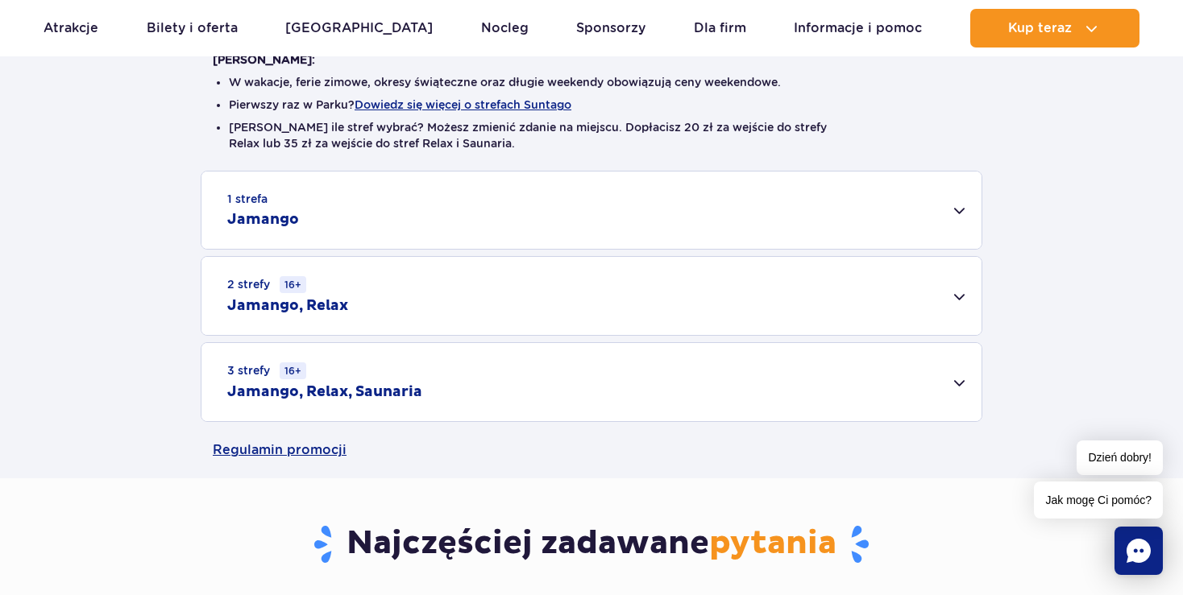
click at [472, 208] on div "1 strefa Jamango" at bounding box center [591, 210] width 780 height 77
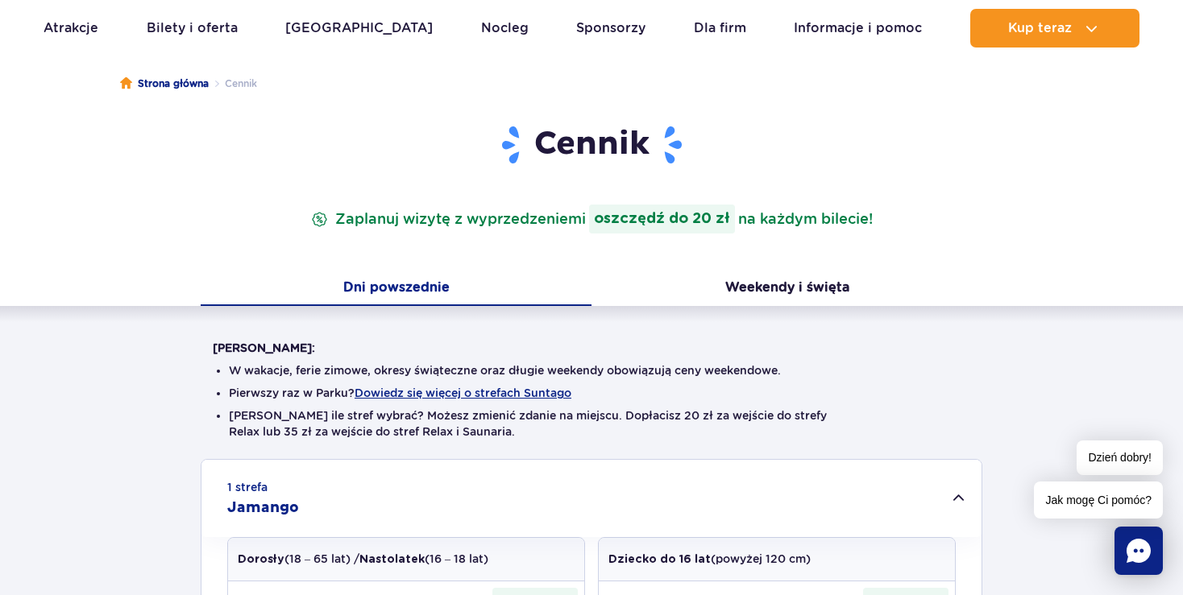
scroll to position [85, 0]
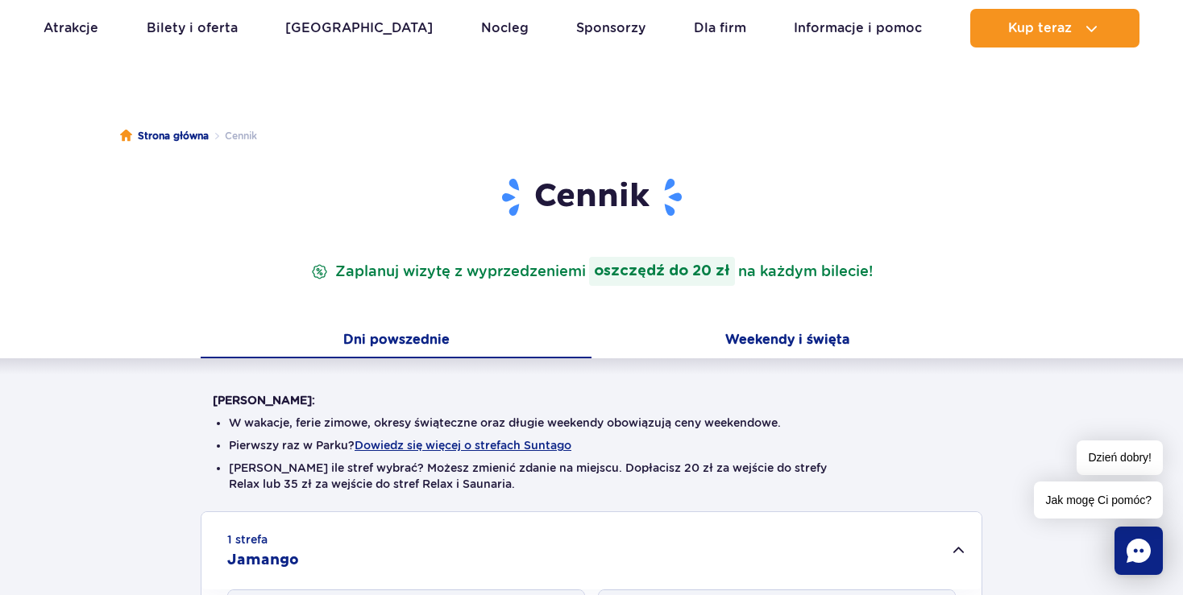
click at [747, 341] on button "Weekendy i święta" at bounding box center [786, 342] width 391 height 34
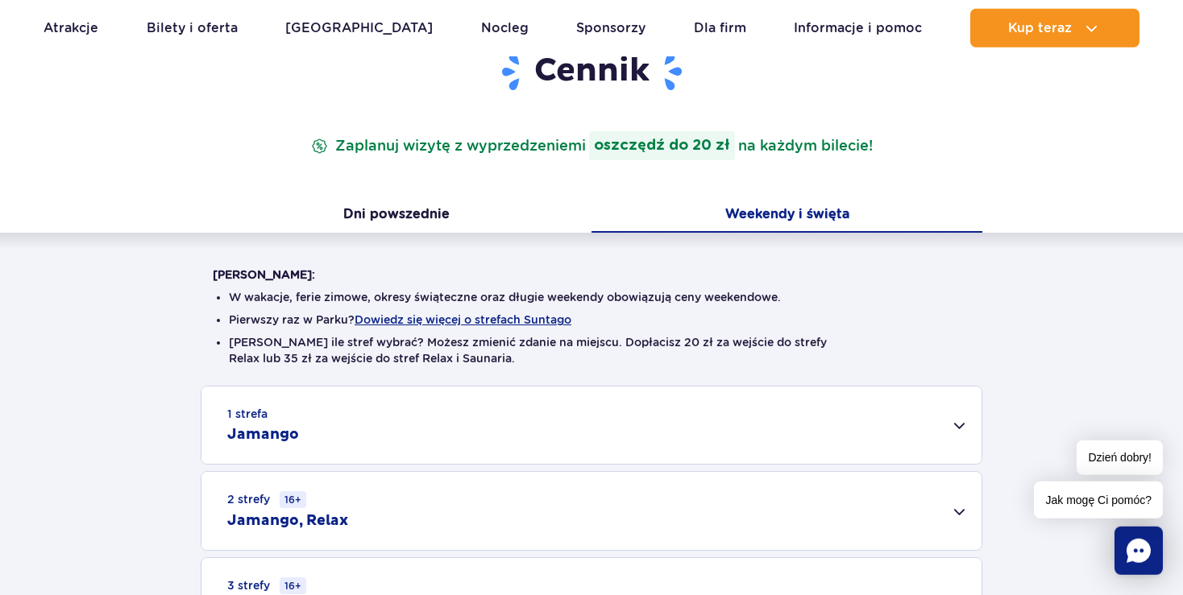
scroll to position [255, 0]
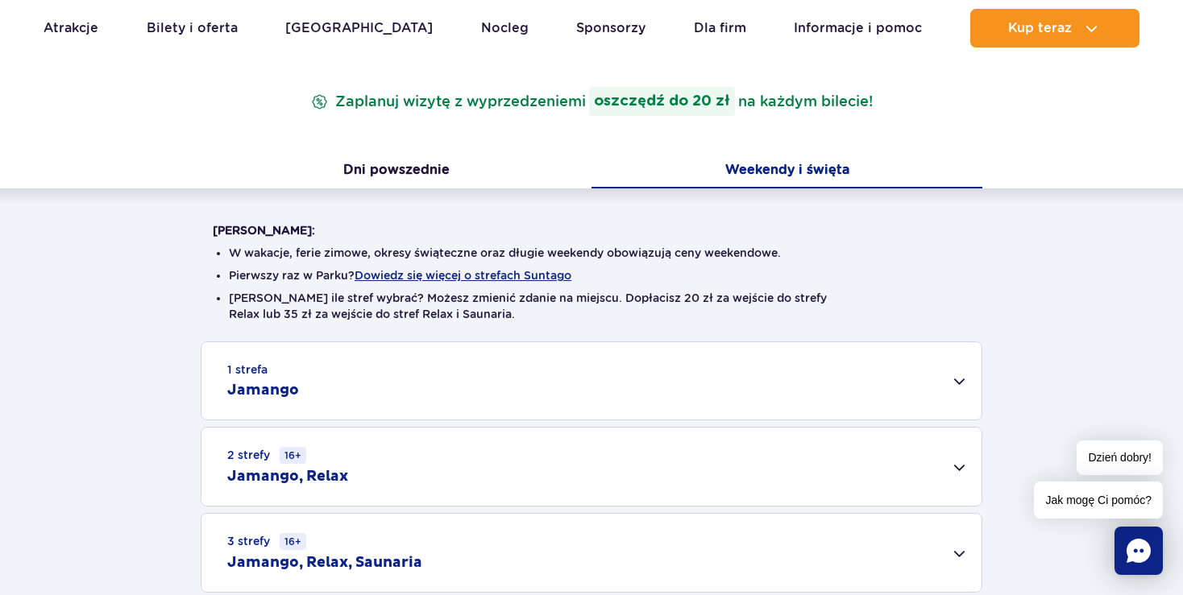
click at [504, 367] on div "1 strefa Jamango" at bounding box center [591, 380] width 780 height 77
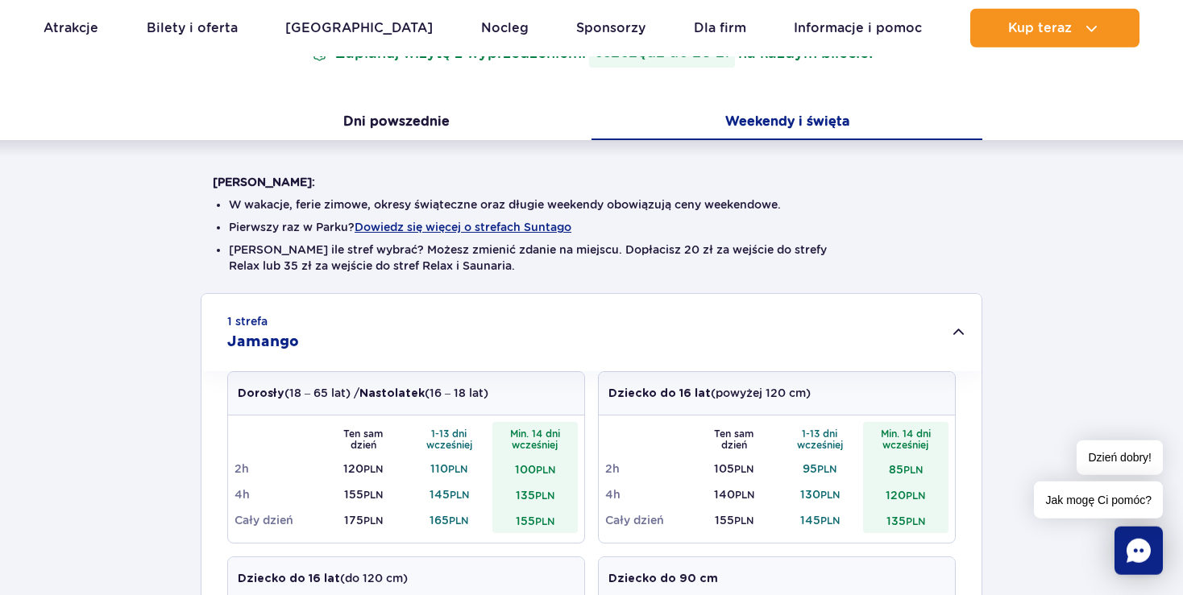
scroll to position [170, 0]
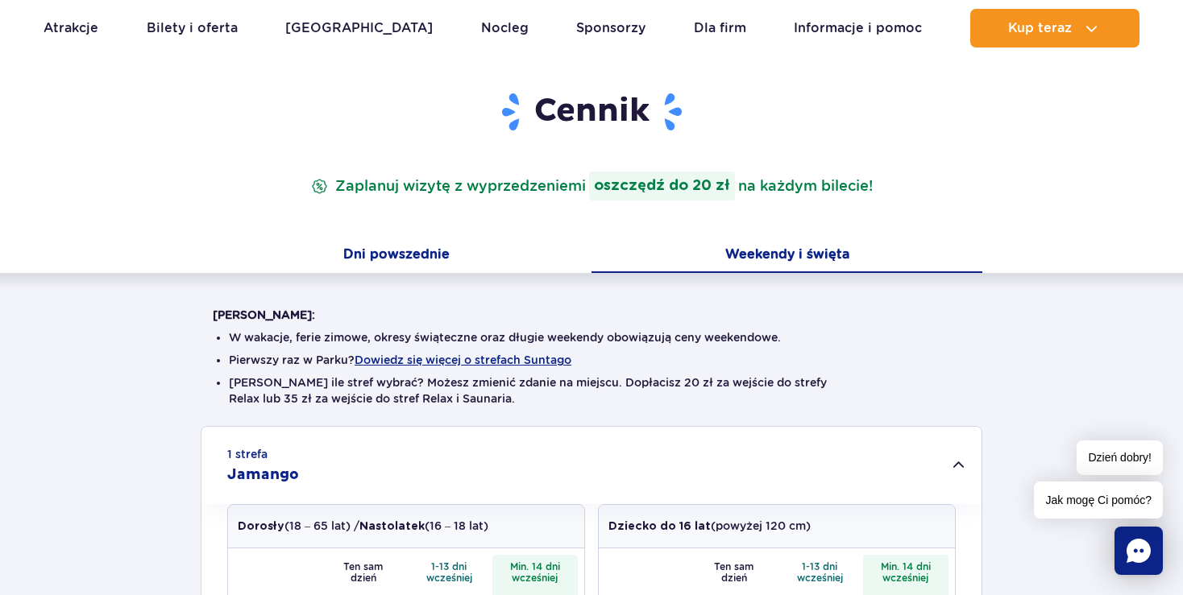
click at [405, 255] on button "Dni powszednie" at bounding box center [396, 256] width 391 height 34
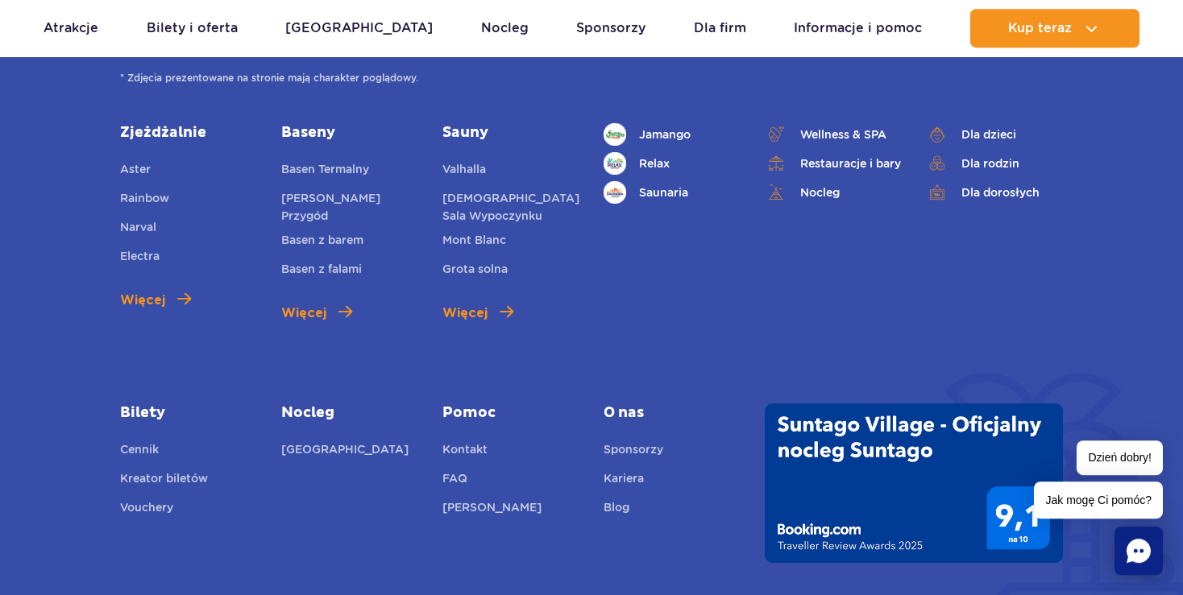
scroll to position [3148, 0]
